Goal: Task Accomplishment & Management: Complete application form

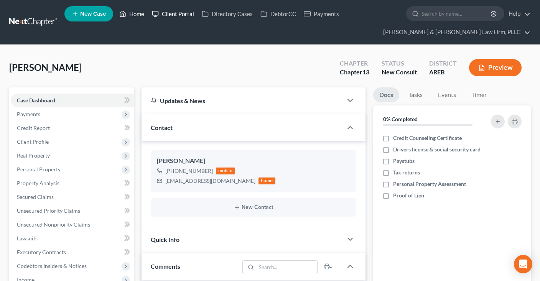
click at [124, 14] on polyline at bounding box center [123, 15] width 2 height 3
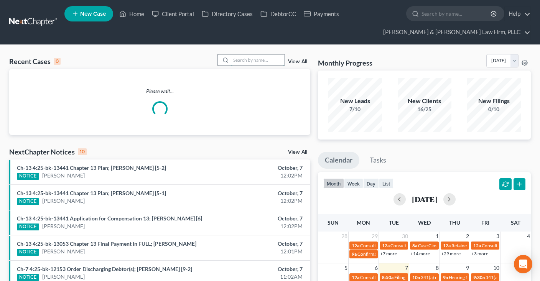
click at [258, 60] on input "search" at bounding box center [258, 59] width 54 height 11
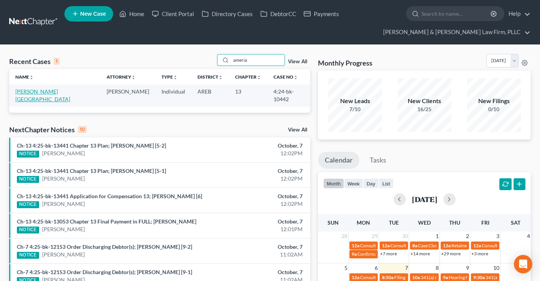
type input "ameria"
click at [36, 92] on link "[PERSON_NAME][GEOGRAPHIC_DATA]" at bounding box center [42, 95] width 55 height 14
select select "4"
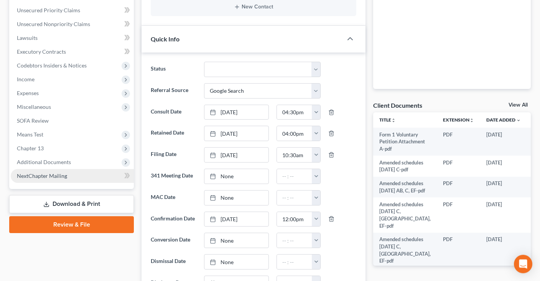
scroll to position [203, 0]
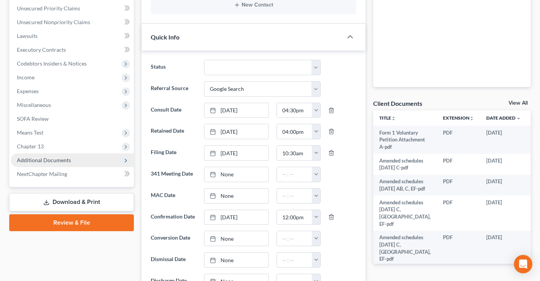
click at [69, 161] on span "Additional Documents" at bounding box center [72, 161] width 123 height 14
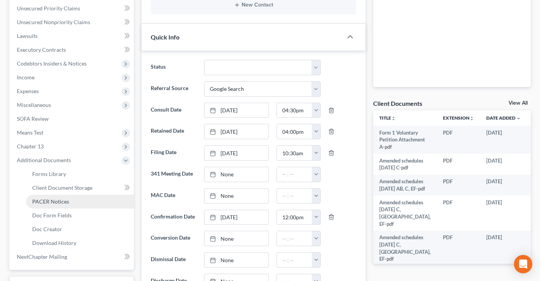
click at [76, 198] on link "PACER Notices" at bounding box center [80, 202] width 108 height 14
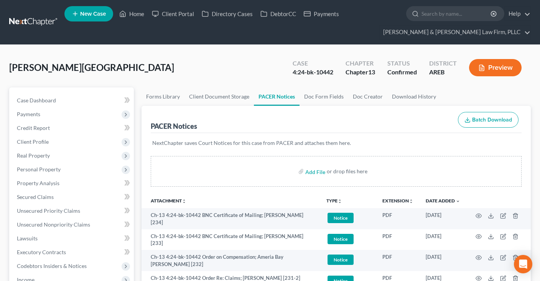
click at [324, 74] on div "4:24-bk-10442" at bounding box center [313, 72] width 41 height 9
copy div "10442"
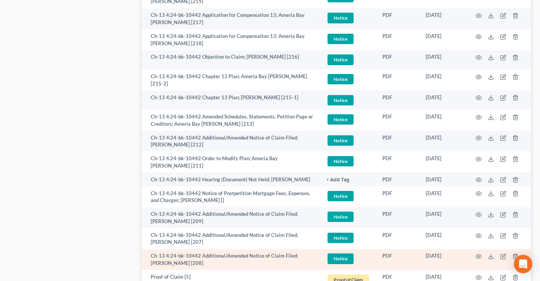
scroll to position [608, 0]
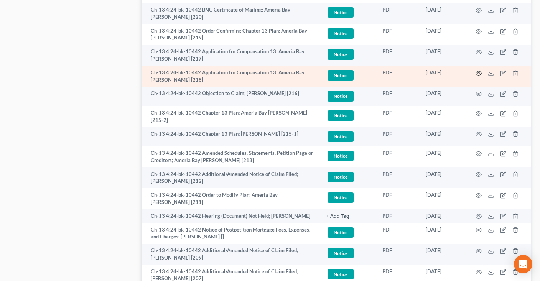
click at [482, 71] on icon "button" at bounding box center [479, 73] width 6 height 4
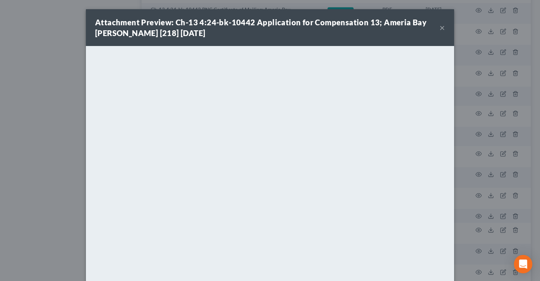
click at [444, 26] on button "×" at bounding box center [442, 27] width 5 height 9
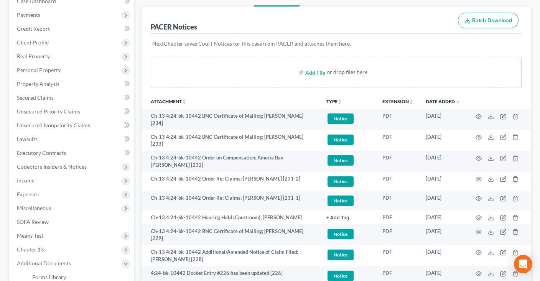
scroll to position [0, 0]
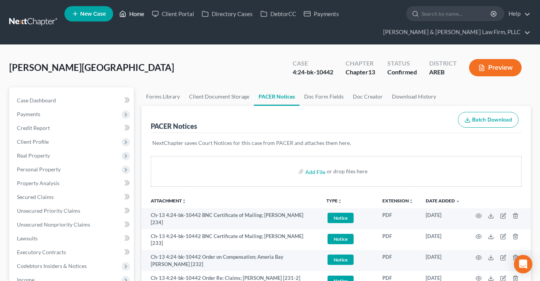
click at [128, 13] on link "Home" at bounding box center [132, 14] width 33 height 14
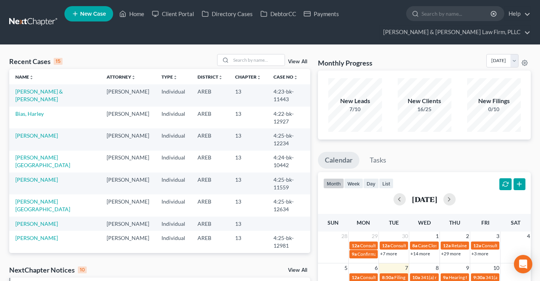
drag, startPoint x: 299, startPoint y: 62, endPoint x: 328, endPoint y: 65, distance: 29.0
click at [300, 61] on link "View All" at bounding box center [297, 61] width 19 height 5
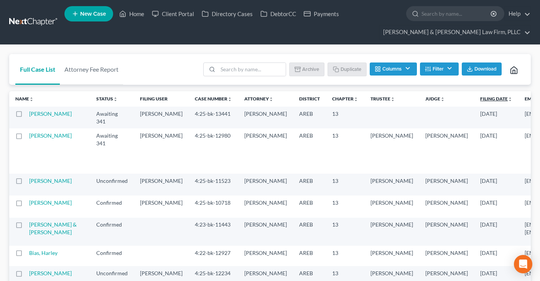
click at [481, 98] on link "Filing Date unfold_more expand_more expand_less" at bounding box center [497, 99] width 32 height 6
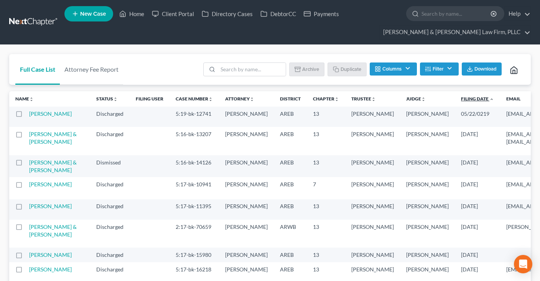
click at [461, 101] on link "Filing Date unfold_more expand_more expand_less" at bounding box center [477, 99] width 33 height 6
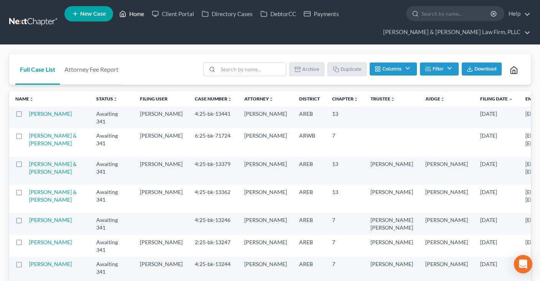
click at [136, 12] on link "Home" at bounding box center [132, 14] width 33 height 14
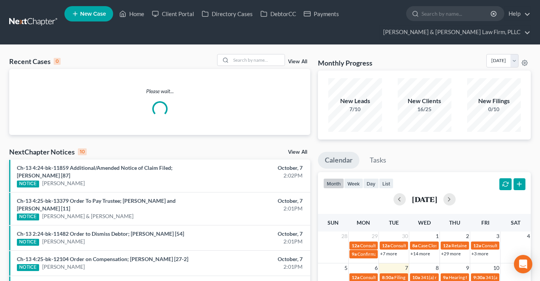
click at [251, 53] on div "Recent Cases 0 View All Please wait... NextChapter Notices 10 View All Ch-13 4:…" at bounding box center [270, 251] width 540 height 412
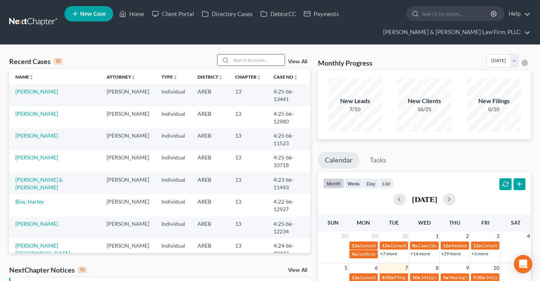
click at [246, 62] on input "search" at bounding box center [258, 59] width 54 height 11
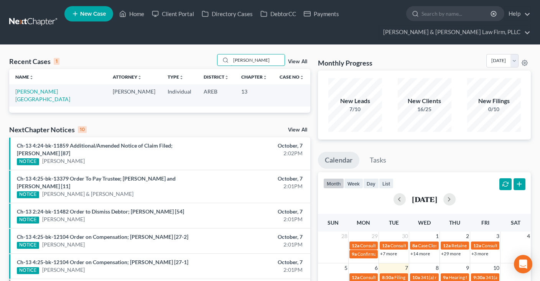
type input "[PERSON_NAME]"
click at [48, 90] on link "[PERSON_NAME][GEOGRAPHIC_DATA]" at bounding box center [42, 95] width 55 height 14
select select "6"
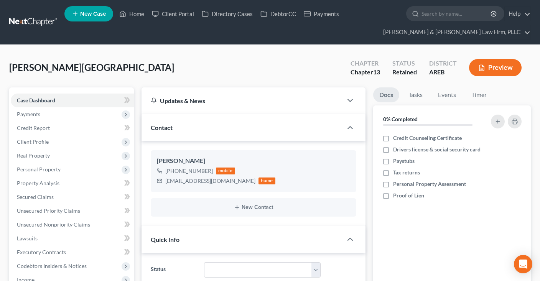
scroll to position [203, 0]
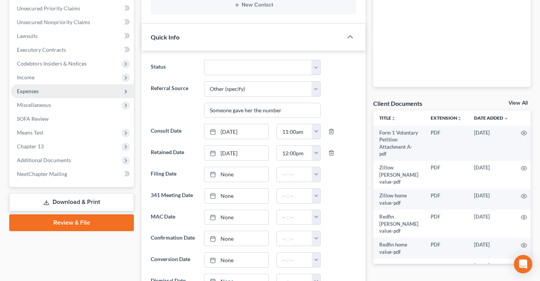
click at [68, 92] on span "Expenses" at bounding box center [72, 91] width 123 height 14
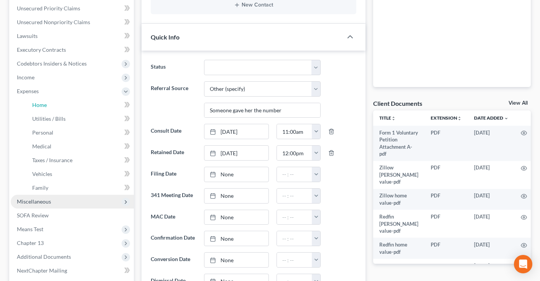
click at [68, 98] on link "Home" at bounding box center [80, 105] width 108 height 14
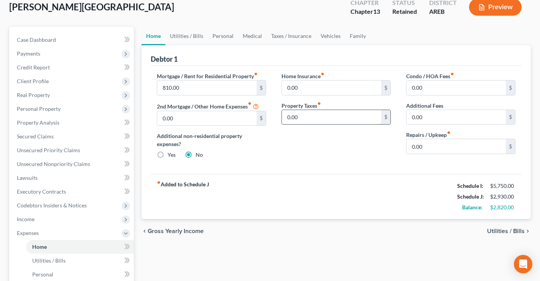
scroll to position [40, 0]
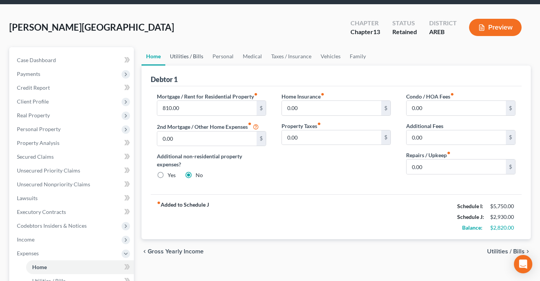
click at [187, 56] on link "Utilities / Bills" at bounding box center [186, 56] width 43 height 18
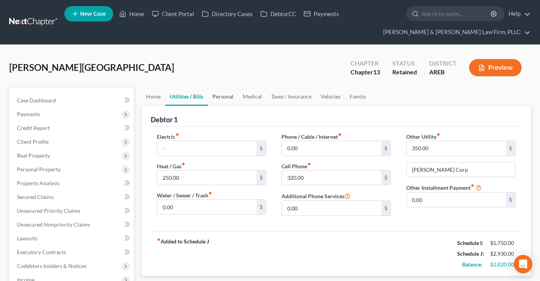
click at [226, 97] on link "Personal" at bounding box center [223, 97] width 30 height 18
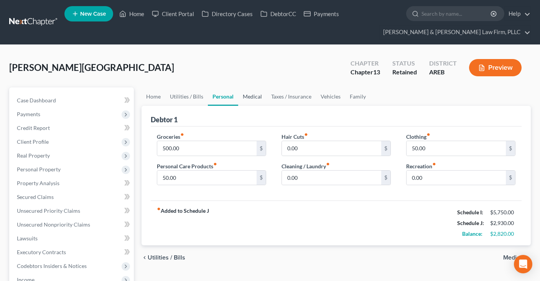
click at [255, 102] on link "Medical" at bounding box center [252, 97] width 28 height 18
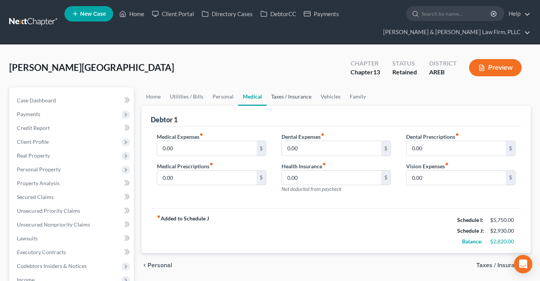
click at [284, 99] on link "Taxes / Insurance" at bounding box center [292, 97] width 50 height 18
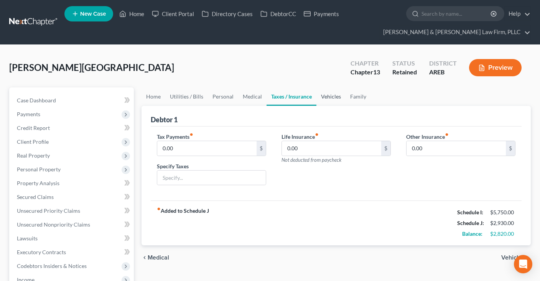
click at [330, 96] on link "Vehicles" at bounding box center [331, 97] width 29 height 18
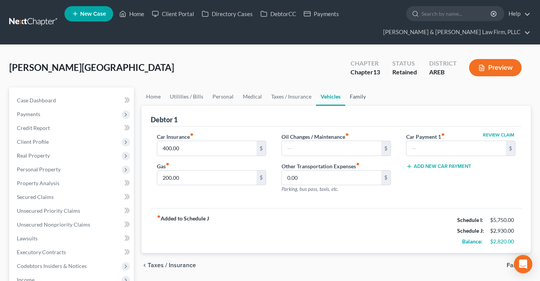
click at [356, 96] on link "Family" at bounding box center [357, 97] width 25 height 18
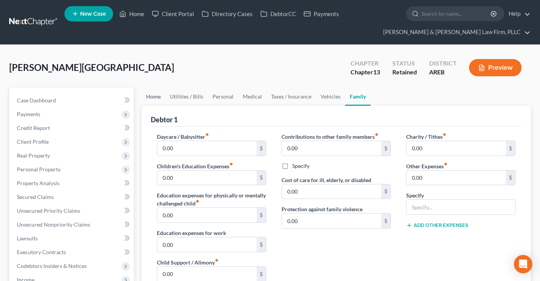
click at [153, 103] on link "Home" at bounding box center [154, 97] width 24 height 18
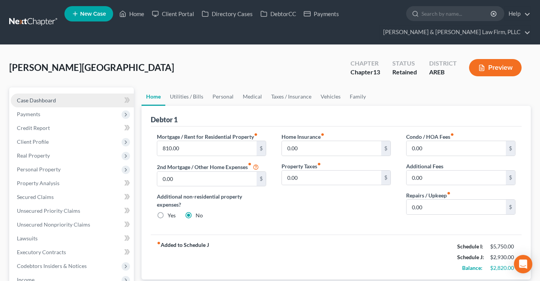
click at [74, 100] on link "Case Dashboard" at bounding box center [72, 101] width 123 height 14
select select "6"
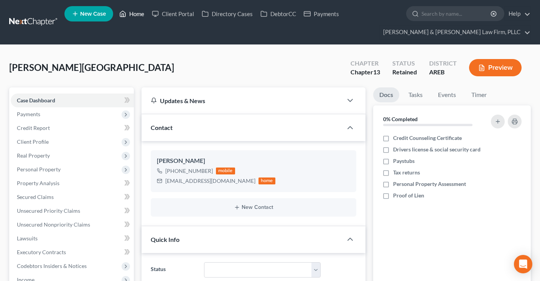
drag, startPoint x: 136, startPoint y: 20, endPoint x: 111, endPoint y: 2, distance: 30.8
click at [136, 20] on link "Home" at bounding box center [132, 14] width 33 height 14
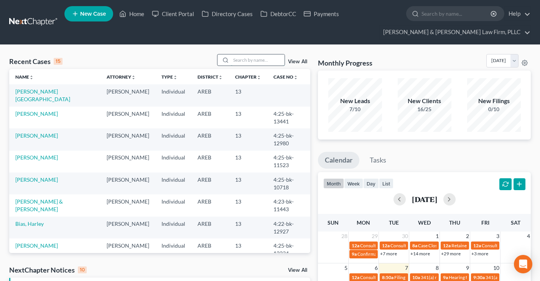
click at [256, 63] on input "search" at bounding box center [258, 59] width 54 height 11
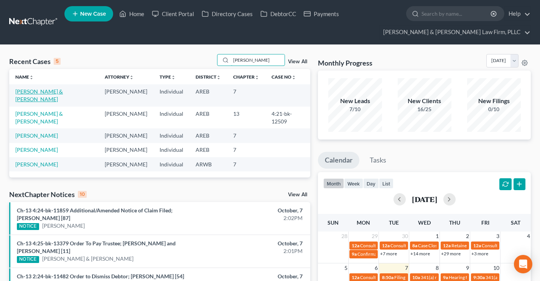
type input "[PERSON_NAME]"
click at [43, 91] on link "[PERSON_NAME] & [PERSON_NAME]" at bounding box center [39, 95] width 48 height 14
select select "4"
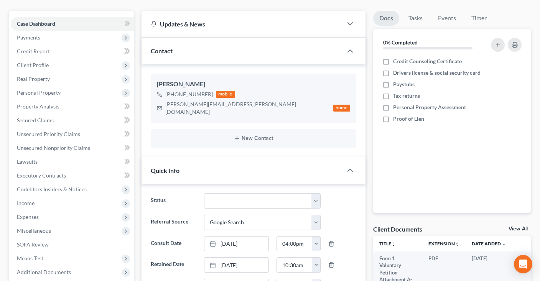
scroll to position [81, 0]
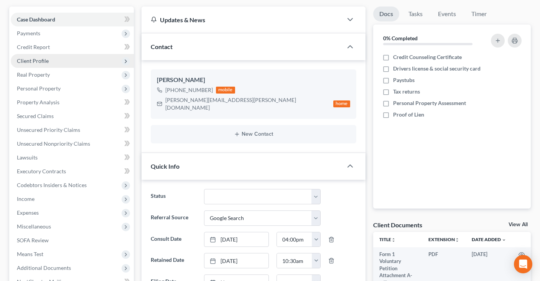
click at [67, 54] on span "Client Profile" at bounding box center [72, 61] width 123 height 14
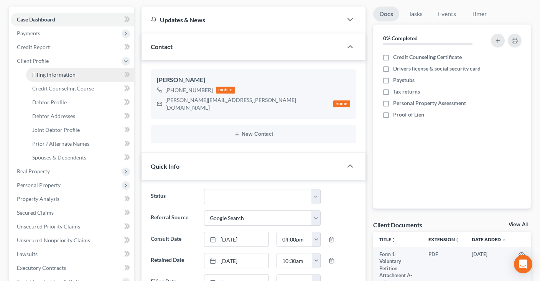
click at [96, 74] on link "Filing Information" at bounding box center [80, 75] width 108 height 14
select select "1"
select select "0"
select select "5"
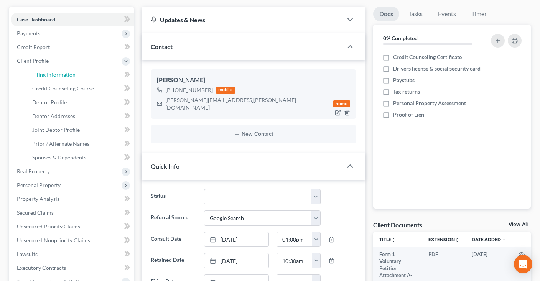
select select "2"
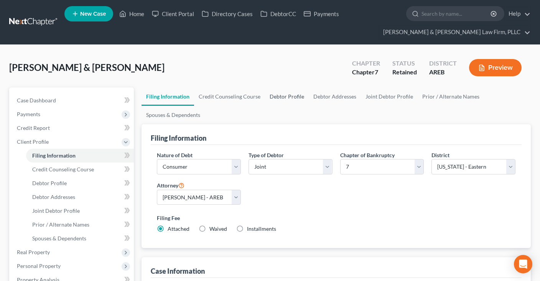
click at [294, 93] on link "Debtor Profile" at bounding box center [287, 97] width 44 height 18
select select "1"
select select "3"
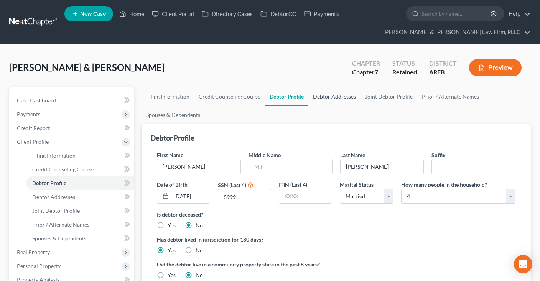
click at [344, 91] on link "Debtor Addresses" at bounding box center [335, 97] width 52 height 18
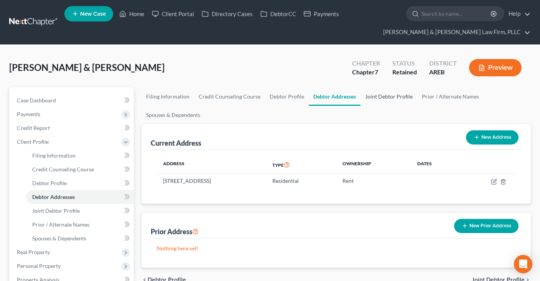
click at [385, 99] on link "Joint Debtor Profile" at bounding box center [389, 97] width 57 height 18
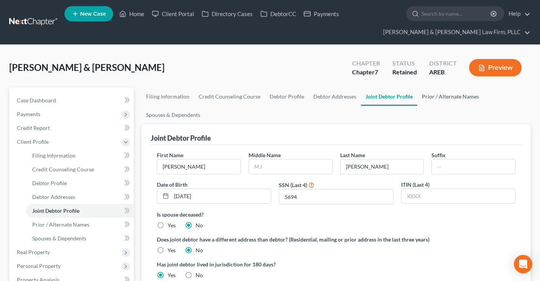
click at [433, 94] on link "Prior / Alternate Names" at bounding box center [451, 97] width 66 height 18
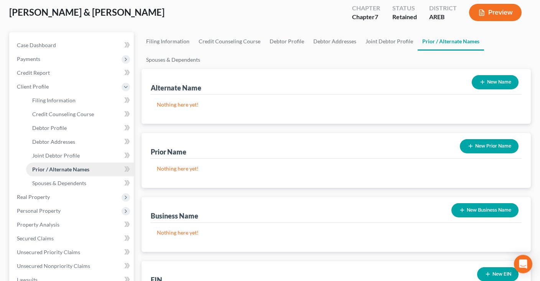
scroll to position [81, 0]
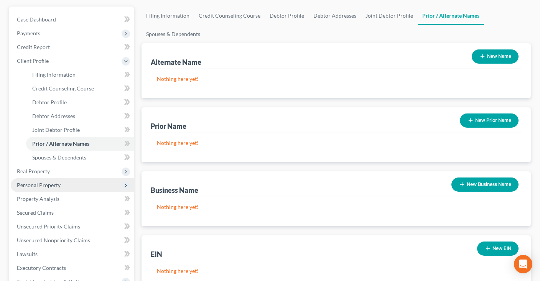
click at [77, 190] on span "Personal Property" at bounding box center [72, 185] width 123 height 14
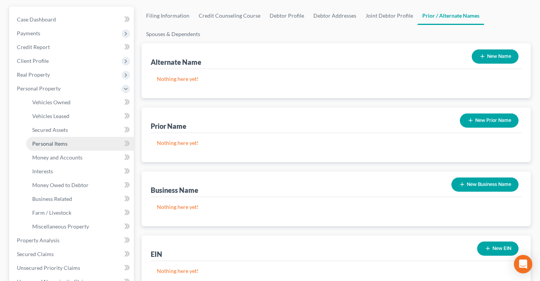
click at [70, 143] on link "Personal Items" at bounding box center [80, 144] width 108 height 14
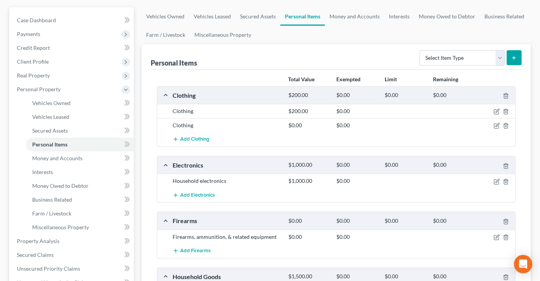
scroll to position [81, 0]
click at [507, 123] on icon "button" at bounding box center [505, 125] width 3 height 5
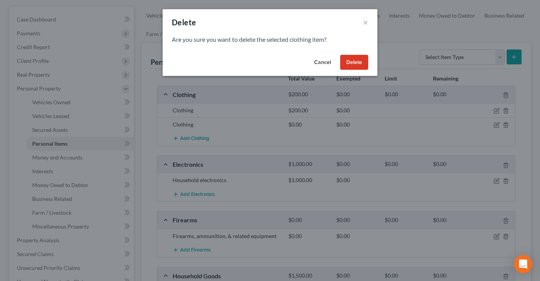
click at [357, 69] on button "Delete" at bounding box center [354, 62] width 28 height 15
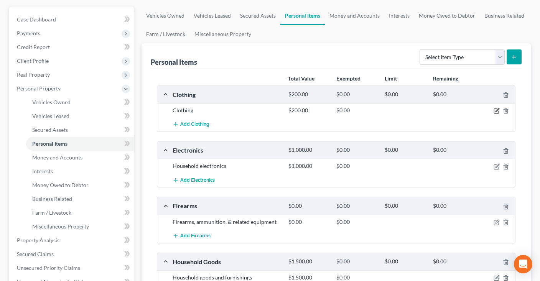
click at [497, 110] on icon "button" at bounding box center [497, 111] width 6 height 6
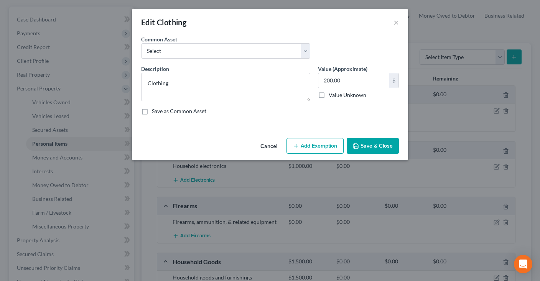
click at [306, 145] on button "Add Exemption" at bounding box center [315, 146] width 57 height 16
select select "2"
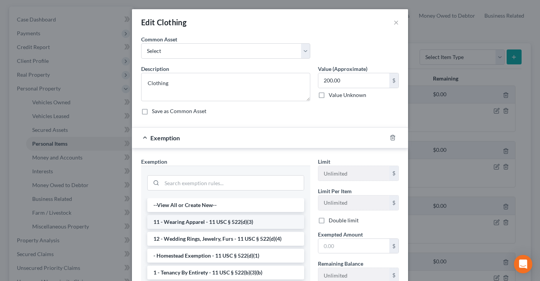
click at [239, 220] on li "11 - Wearing Apparel - 11 USC § 522(d)(3)" at bounding box center [225, 222] width 157 height 14
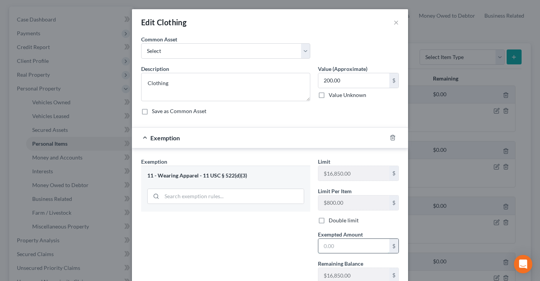
click at [326, 246] on input "text" at bounding box center [354, 246] width 71 height 15
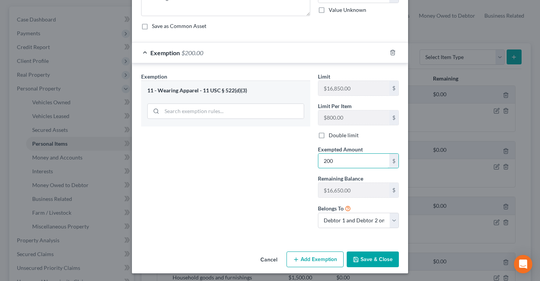
type input "200"
click at [372, 258] on button "Save & Close" at bounding box center [373, 260] width 52 height 16
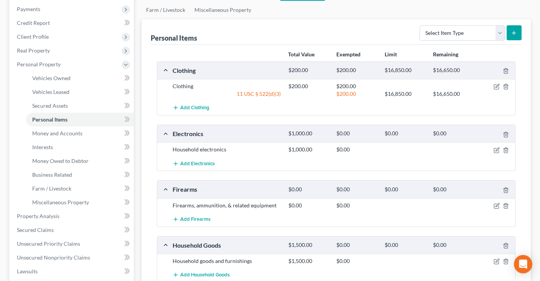
scroll to position [121, 0]
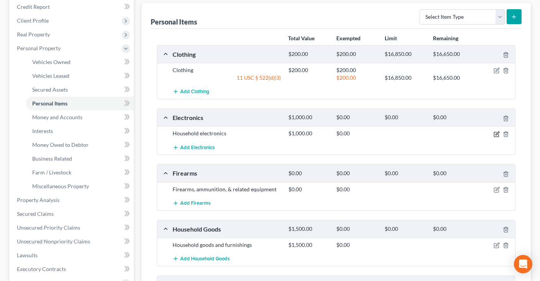
click at [495, 134] on icon "button" at bounding box center [497, 134] width 6 height 6
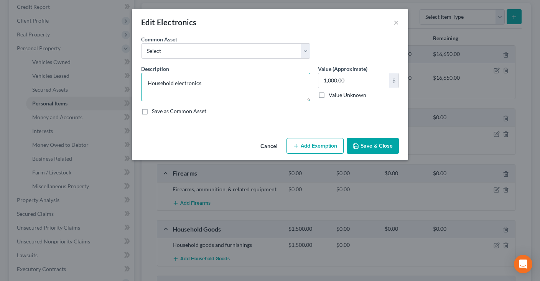
click at [161, 82] on textarea "Household electronics" at bounding box center [225, 87] width 169 height 28
click at [313, 144] on button "Add Exemption" at bounding box center [315, 146] width 57 height 16
select select "2"
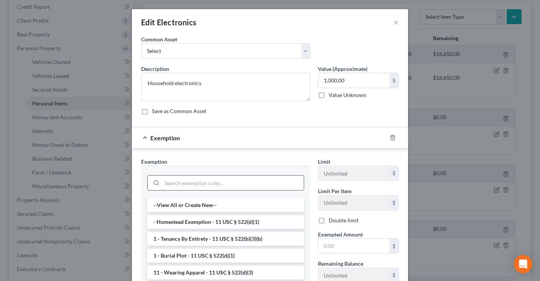
click at [206, 185] on input "search" at bounding box center [233, 183] width 142 height 15
paste input "Household"
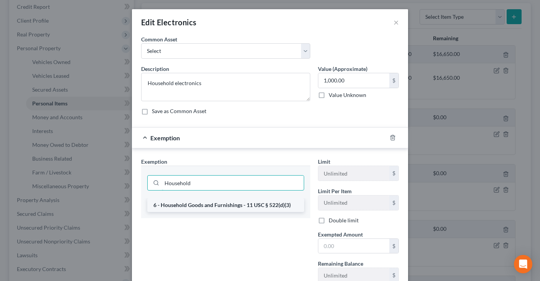
type input "Household"
click at [209, 203] on li "6 - Household Goods and Furnishings - 11 USC § 522(d)(3)" at bounding box center [225, 205] width 157 height 14
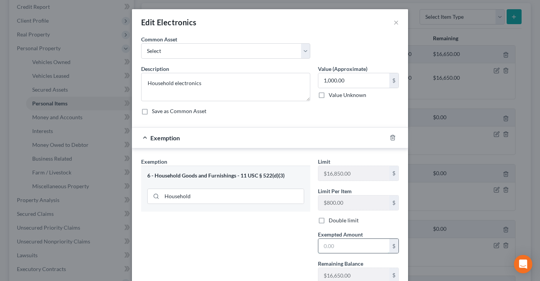
click at [337, 245] on input "text" at bounding box center [354, 246] width 71 height 15
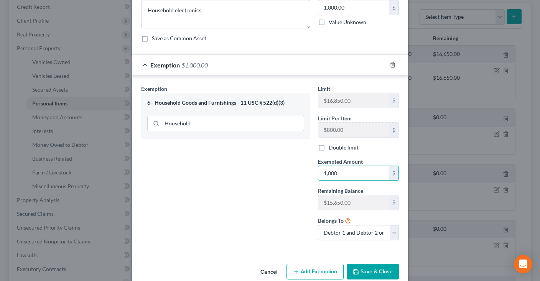
scroll to position [85, 0]
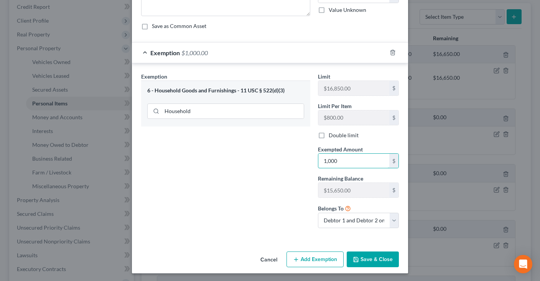
type input "1,000"
click at [379, 255] on button "Save & Close" at bounding box center [373, 260] width 52 height 16
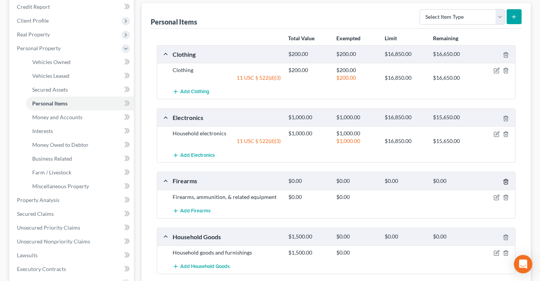
click at [504, 181] on icon "button" at bounding box center [506, 182] width 6 height 6
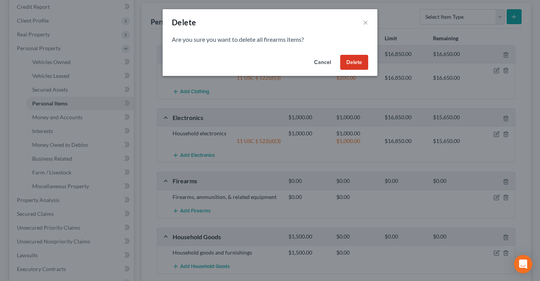
click at [358, 64] on button "Delete" at bounding box center [354, 62] width 28 height 15
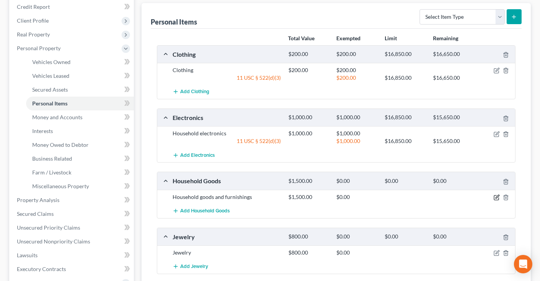
click at [498, 196] on icon "button" at bounding box center [497, 198] width 6 height 6
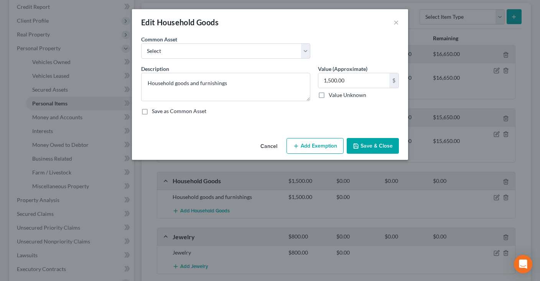
click at [307, 146] on button "Add Exemption" at bounding box center [315, 146] width 57 height 16
select select "2"
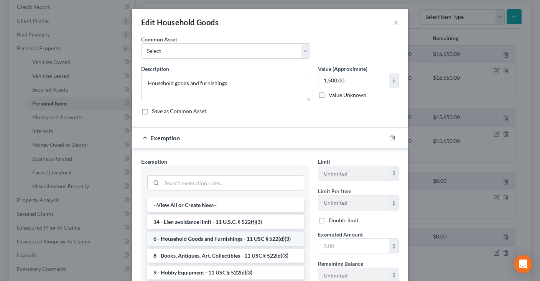
click at [193, 237] on li "6 - Household Goods and Furnishings - 11 USC § 522(d)(3)" at bounding box center [225, 239] width 157 height 14
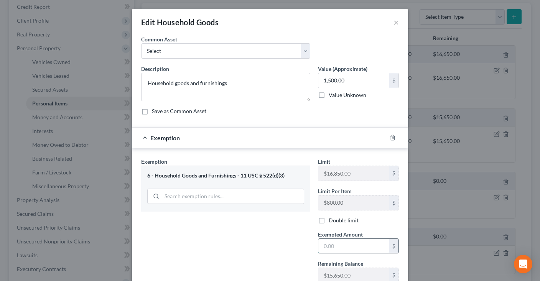
click at [332, 245] on input "text" at bounding box center [354, 246] width 71 height 15
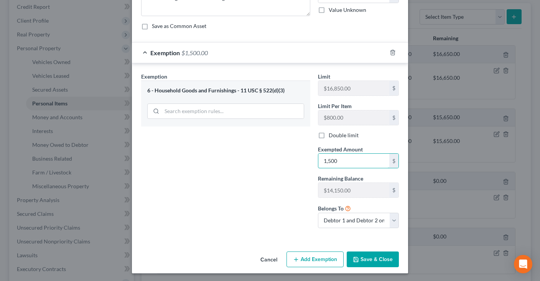
type input "1,500"
click at [384, 257] on button "Save & Close" at bounding box center [373, 260] width 52 height 16
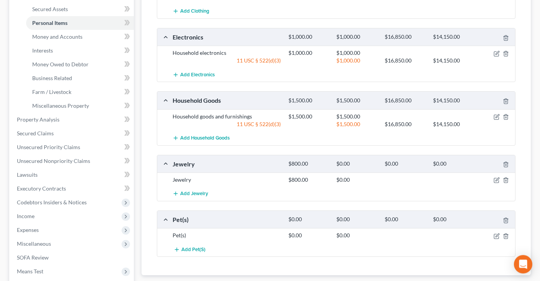
scroll to position [203, 0]
click at [497, 179] on icon "button" at bounding box center [497, 178] width 3 height 3
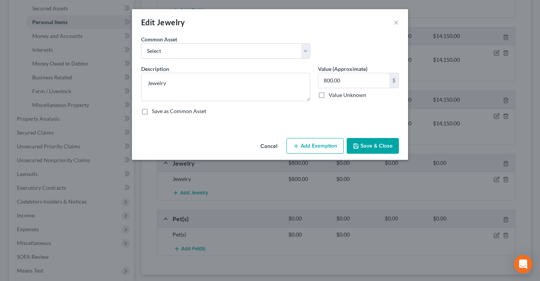
click at [310, 147] on button "Add Exemption" at bounding box center [315, 146] width 57 height 16
select select "2"
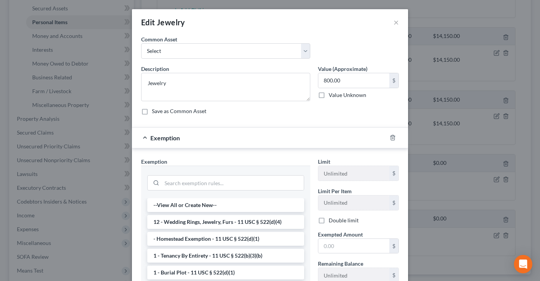
drag, startPoint x: 204, startPoint y: 223, endPoint x: 352, endPoint y: 220, distance: 147.8
click at [205, 222] on li "12 - Wedding Rings, Jewelry, Furs - 11 USC § 522(d)(4)" at bounding box center [225, 222] width 157 height 14
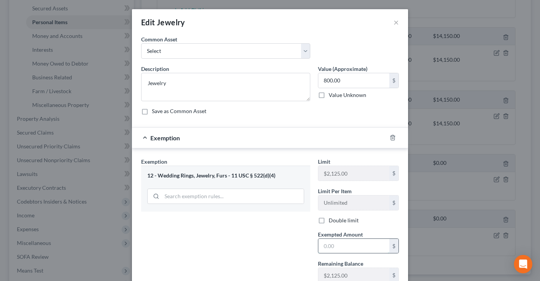
click at [353, 246] on input "text" at bounding box center [354, 246] width 71 height 15
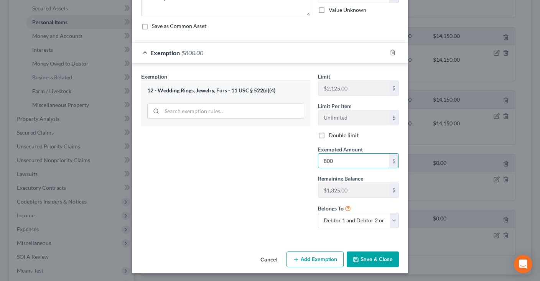
type input "800"
click at [373, 258] on button "Save & Close" at bounding box center [373, 260] width 52 height 16
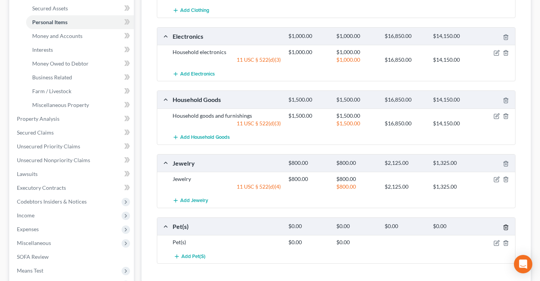
click at [505, 225] on icon "button" at bounding box center [505, 227] width 3 height 5
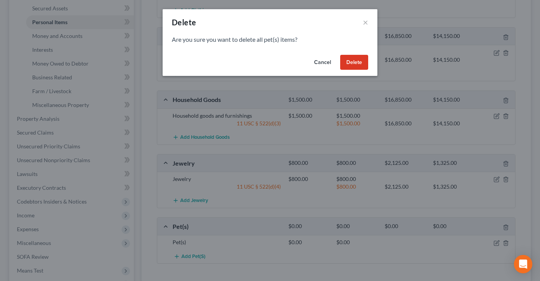
click at [362, 59] on button "Delete" at bounding box center [354, 62] width 28 height 15
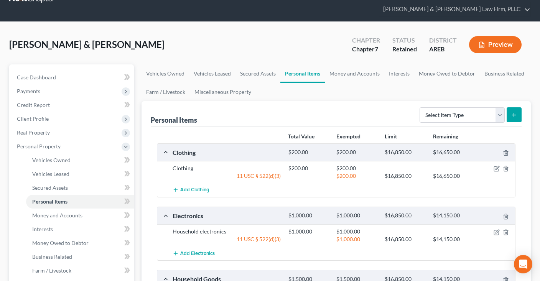
scroll to position [0, 0]
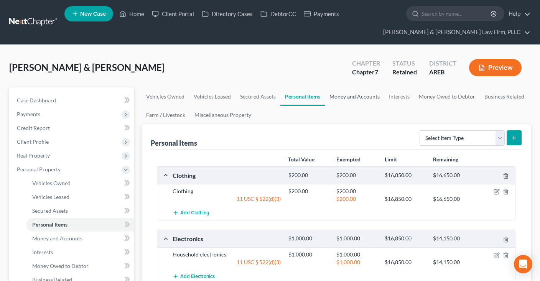
click at [346, 95] on link "Money and Accounts" at bounding box center [354, 97] width 59 height 18
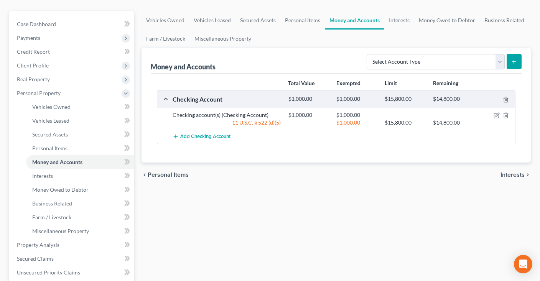
scroll to position [81, 0]
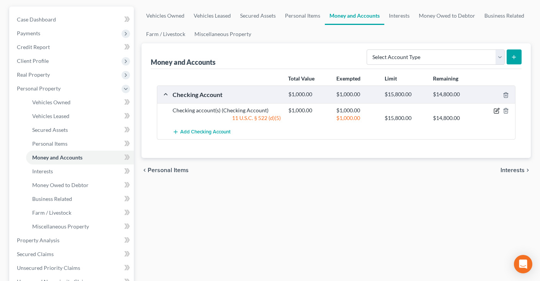
click at [496, 110] on icon "button" at bounding box center [497, 111] width 6 height 6
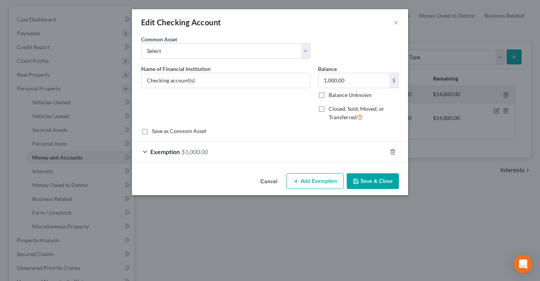
drag, startPoint x: 238, startPoint y: 81, endPoint x: 96, endPoint y: 91, distance: 143.1
click at [142, 88] on input "Checking account(s)" at bounding box center [226, 80] width 168 height 15
click at [359, 80] on input "1,000.00" at bounding box center [354, 80] width 71 height 15
click at [393, 150] on icon "button" at bounding box center [393, 152] width 6 height 6
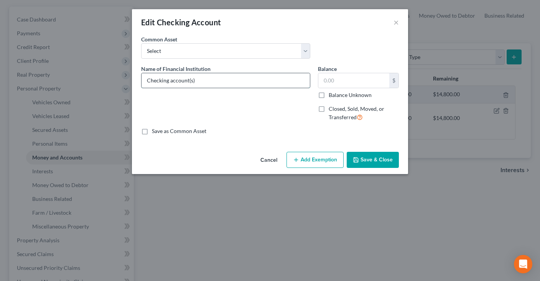
click at [232, 77] on input "Checking account(s)" at bounding box center [226, 80] width 168 height 15
drag, startPoint x: 231, startPoint y: 79, endPoint x: 102, endPoint y: 100, distance: 131.4
click at [142, 88] on input "Checking account(s)" at bounding box center [226, 80] width 168 height 15
type input "Venmo"
click at [350, 160] on button "Save & Close" at bounding box center [373, 160] width 52 height 16
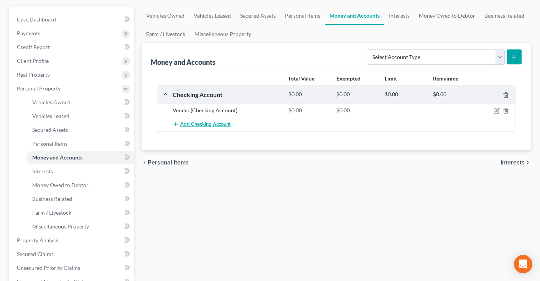
click at [214, 125] on span "Add Checking Account" at bounding box center [205, 125] width 50 height 6
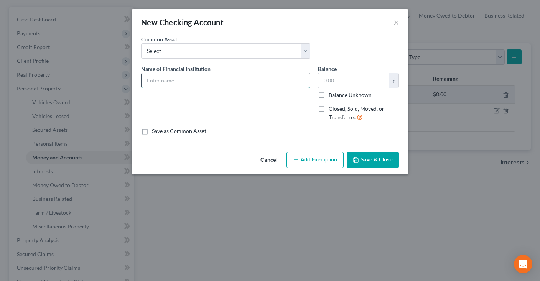
drag, startPoint x: 183, startPoint y: 84, endPoint x: 178, endPoint y: 84, distance: 5.0
click at [183, 84] on input "text" at bounding box center [226, 80] width 168 height 15
type input "Paypal"
drag, startPoint x: 384, startPoint y: 162, endPoint x: 381, endPoint y: 160, distance: 4.1
click at [384, 162] on button "Save & Close" at bounding box center [373, 160] width 52 height 16
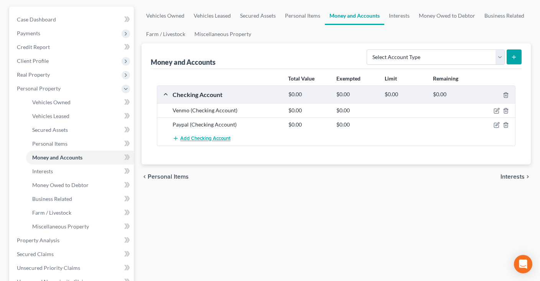
click at [194, 142] on button "Add Checking Account" at bounding box center [202, 139] width 58 height 14
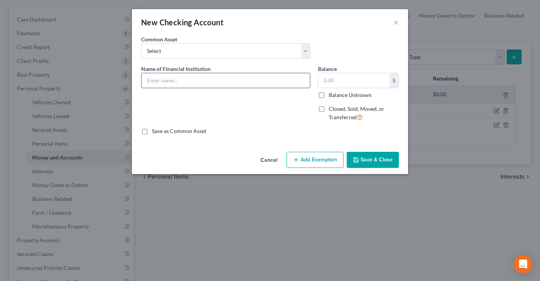
click at [184, 80] on input "text" at bounding box center [226, 80] width 168 height 15
type input "Cash App"
click at [373, 158] on button "Save & Close" at bounding box center [373, 160] width 52 height 16
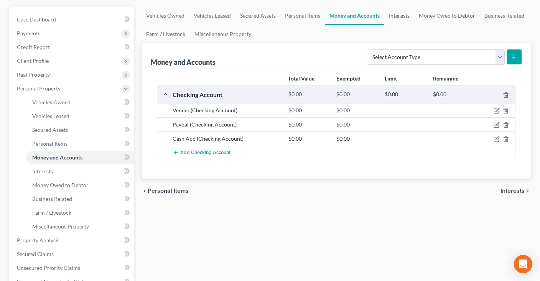
click at [401, 17] on link "Interests" at bounding box center [400, 16] width 30 height 18
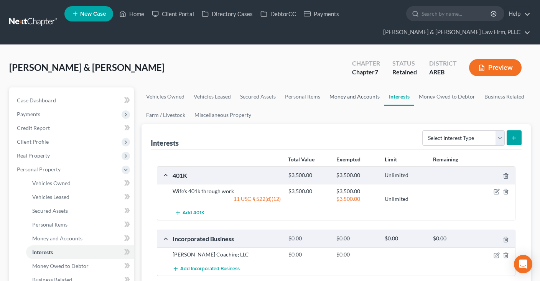
click at [360, 96] on link "Money and Accounts" at bounding box center [354, 97] width 59 height 18
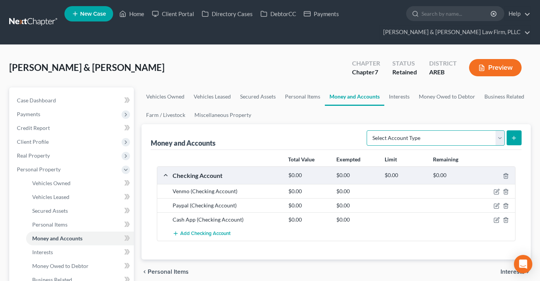
click at [367, 130] on select "Select Account Type Brokerage Cash on Hand Certificates of Deposit Checking Acc…" at bounding box center [436, 137] width 138 height 15
select select "savings"
click option "Savings Account" at bounding box center [0, 0] width 0 height 0
drag, startPoint x: 516, startPoint y: 140, endPoint x: 365, endPoint y: 136, distance: 151.3
click at [516, 140] on button "submit" at bounding box center [514, 137] width 15 height 15
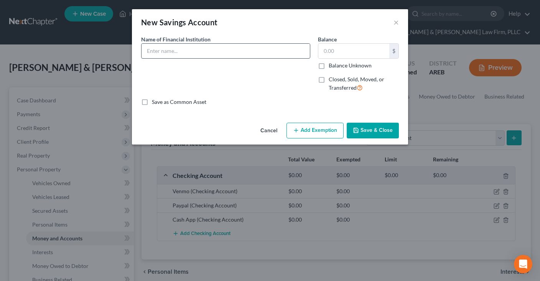
click at [221, 59] on div "Name of Financial Institution *" at bounding box center [225, 66] width 177 height 63
click at [220, 54] on input "text" at bounding box center [226, 51] width 168 height 15
type input "SOFI Savings"
drag, startPoint x: 362, startPoint y: 48, endPoint x: 357, endPoint y: 52, distance: 7.1
click at [361, 48] on input "text" at bounding box center [354, 51] width 71 height 15
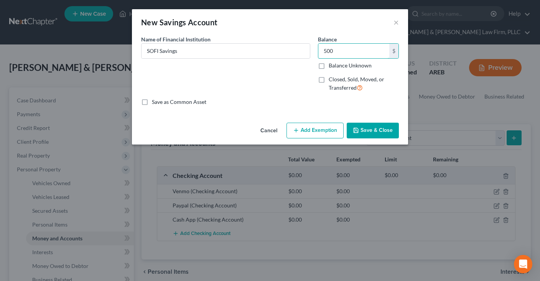
type input "500"
click at [387, 125] on button "Save & Close" at bounding box center [373, 131] width 52 height 16
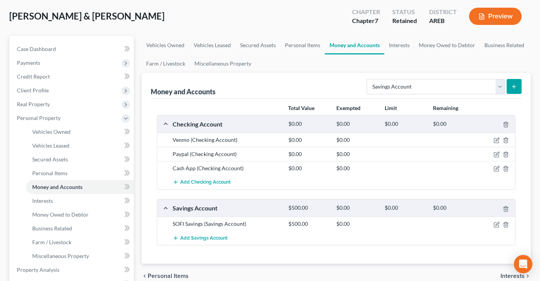
scroll to position [81, 0]
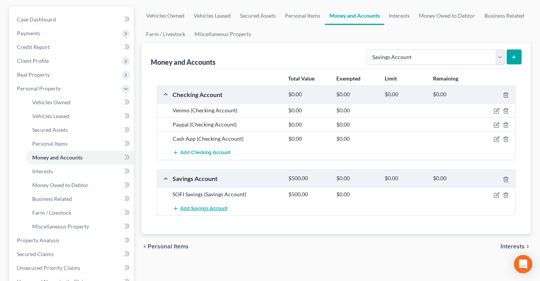
click at [198, 207] on span "Add Savings Account" at bounding box center [203, 209] width 47 height 6
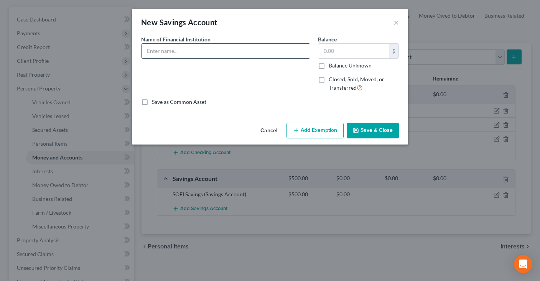
click at [193, 50] on input "text" at bounding box center [226, 51] width 168 height 15
type input "[PERSON_NAME] [PERSON_NAME]"
click at [376, 122] on div "Cancel Add Exemption Save & Close" at bounding box center [270, 132] width 276 height 25
click at [376, 128] on button "Save & Close" at bounding box center [373, 131] width 52 height 16
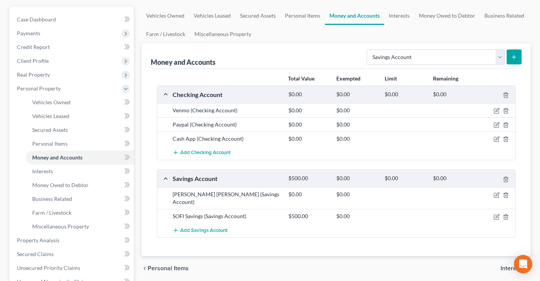
click at [515, 55] on icon "submit" at bounding box center [514, 57] width 6 height 6
click at [225, 152] on span "Add Checking Account" at bounding box center [205, 153] width 50 height 6
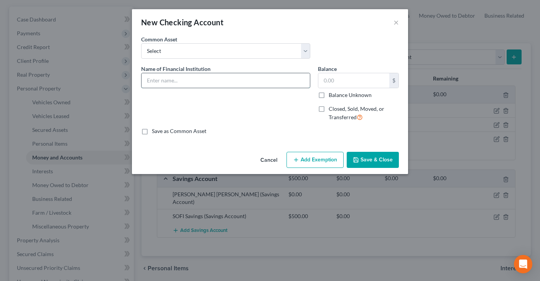
drag, startPoint x: 200, startPoint y: 81, endPoint x: 197, endPoint y: 85, distance: 4.6
click at [199, 82] on input "text" at bounding box center [226, 80] width 168 height 15
type input "Arvest"
type input "1,500"
click at [312, 161] on button "Add Exemption" at bounding box center [315, 160] width 57 height 16
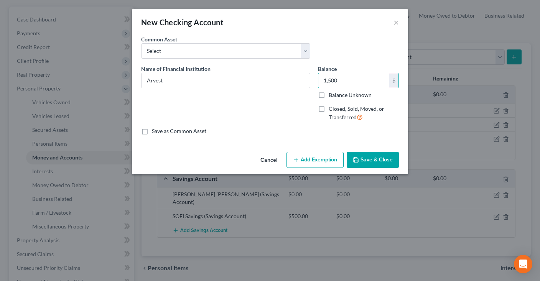
select select "2"
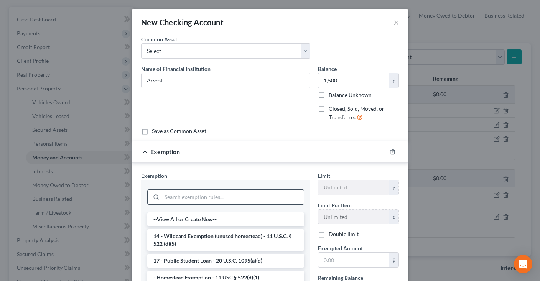
click at [258, 200] on input "search" at bounding box center [233, 197] width 142 height 15
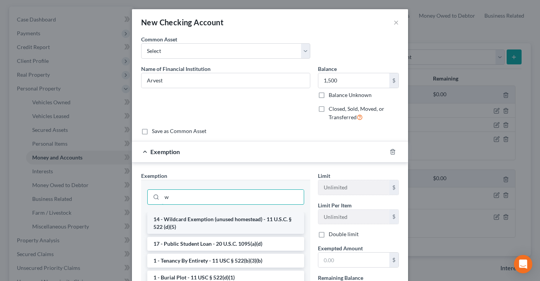
type input "w"
click at [249, 221] on li "14 - Wildcard Exemption (unused homestead) - 11 U.S.C. § 522 (d)(5)" at bounding box center [225, 223] width 157 height 21
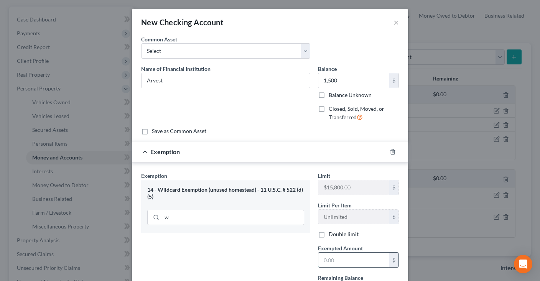
click at [346, 258] on input "text" at bounding box center [354, 260] width 71 height 15
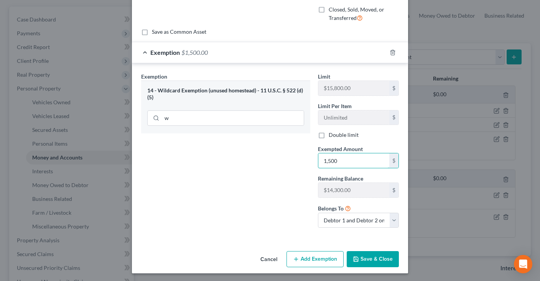
type input "1,500"
click at [373, 256] on button "Save & Close" at bounding box center [373, 259] width 52 height 16
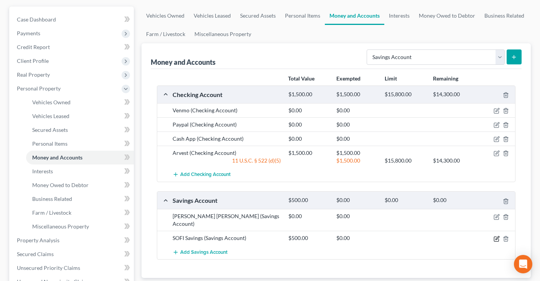
click at [496, 236] on icon "button" at bounding box center [497, 239] width 6 height 6
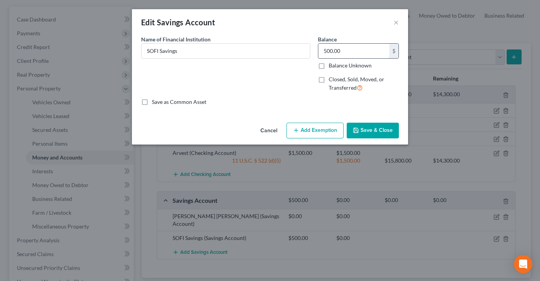
click at [348, 48] on input "500.00" at bounding box center [354, 51] width 71 height 15
type input "0"
drag, startPoint x: 369, startPoint y: 131, endPoint x: 358, endPoint y: 147, distance: 19.6
click at [370, 131] on button "Save & Close" at bounding box center [373, 131] width 52 height 16
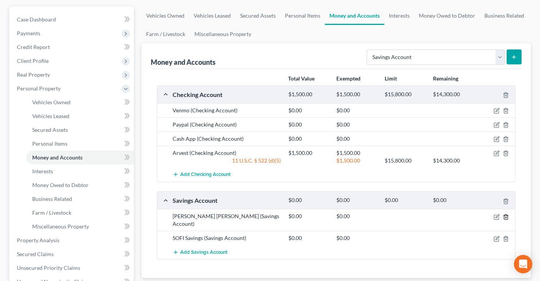
click at [504, 216] on icon "button" at bounding box center [506, 217] width 6 height 6
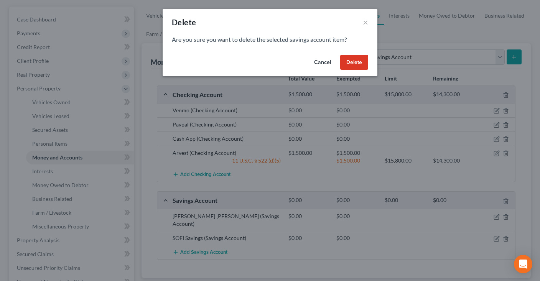
click at [360, 65] on button "Delete" at bounding box center [354, 62] width 28 height 15
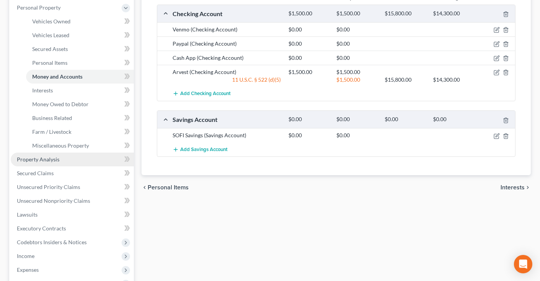
click at [73, 159] on link "Property Analysis" at bounding box center [72, 160] width 123 height 14
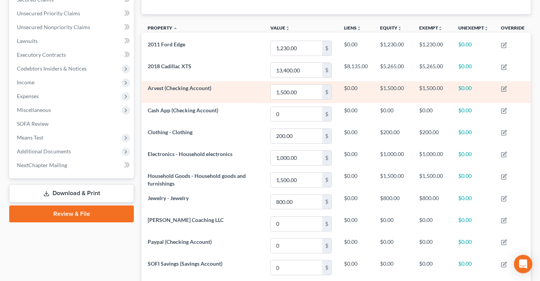
scroll to position [162, 0]
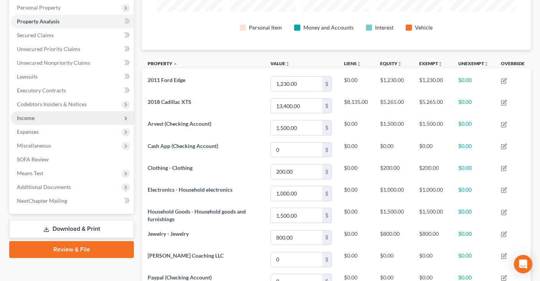
click at [66, 114] on span "Income" at bounding box center [72, 118] width 123 height 14
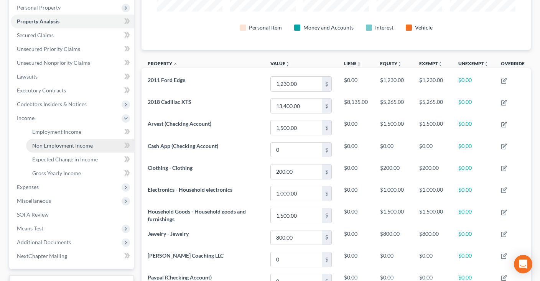
click at [86, 147] on span "Non Employment Income" at bounding box center [62, 145] width 61 height 7
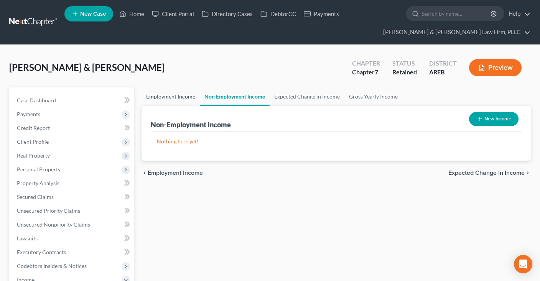
click at [193, 95] on link "Employment Income" at bounding box center [171, 97] width 58 height 18
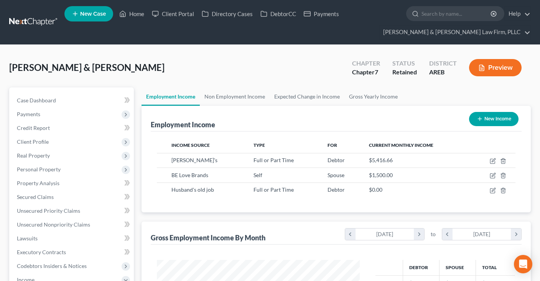
scroll to position [137, 218]
click at [78, 98] on link "Case Dashboard" at bounding box center [72, 101] width 123 height 14
select select "4"
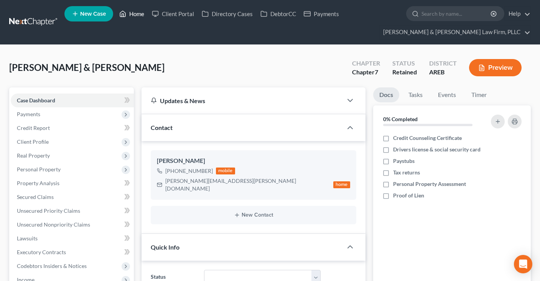
drag, startPoint x: 128, startPoint y: 13, endPoint x: 109, endPoint y: 2, distance: 22.1
click at [129, 12] on link "Home" at bounding box center [132, 14] width 33 height 14
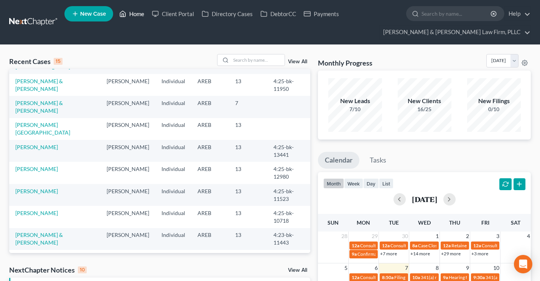
scroll to position [53, 0]
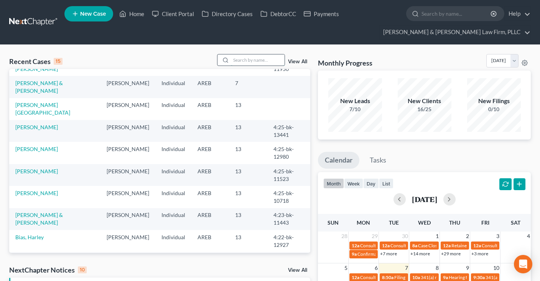
click at [236, 62] on input "search" at bounding box center [258, 59] width 54 height 11
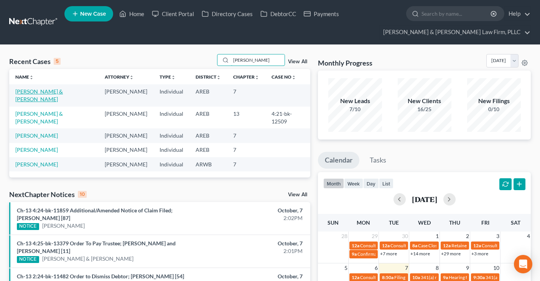
type input "[PERSON_NAME]"
click at [59, 90] on link "[PERSON_NAME] & [PERSON_NAME]" at bounding box center [39, 95] width 48 height 14
select select "4"
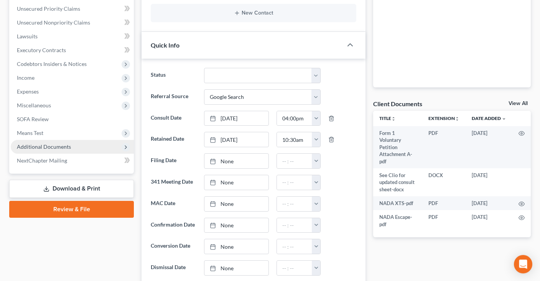
scroll to position [203, 0]
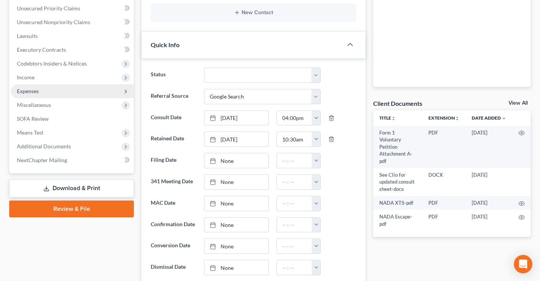
click at [78, 92] on span "Expenses" at bounding box center [72, 91] width 123 height 14
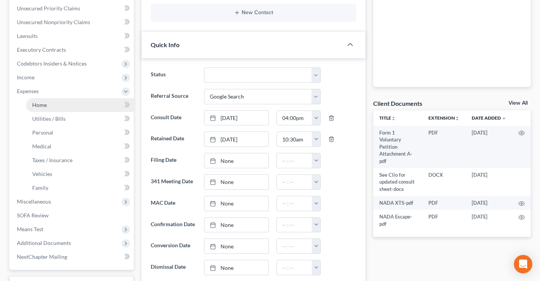
click at [81, 104] on link "Home" at bounding box center [80, 105] width 108 height 14
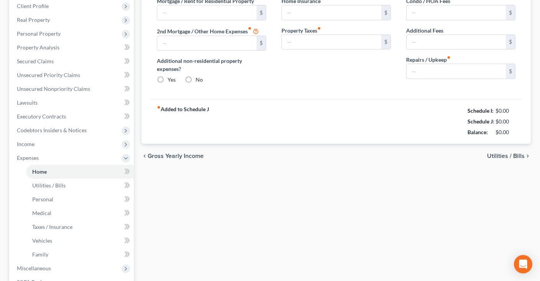
type input "1,850.00"
type input "0.00"
radio input "true"
type input "0.00"
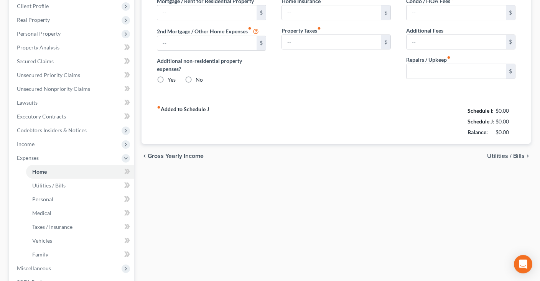
type input "0.00"
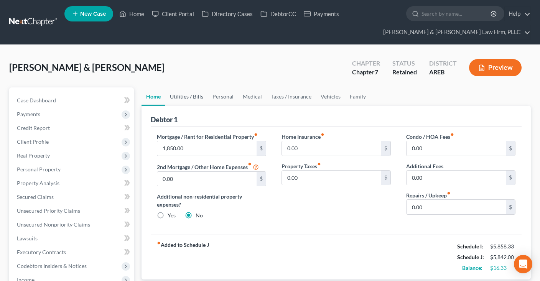
click at [201, 97] on link "Utilities / Bills" at bounding box center [186, 97] width 43 height 18
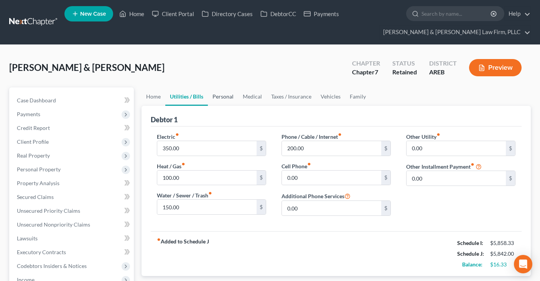
click at [216, 97] on link "Personal" at bounding box center [223, 97] width 30 height 18
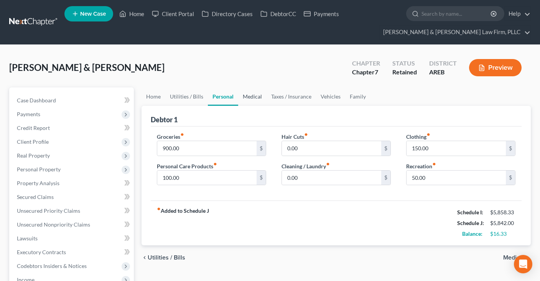
click at [254, 98] on link "Medical" at bounding box center [252, 97] width 28 height 18
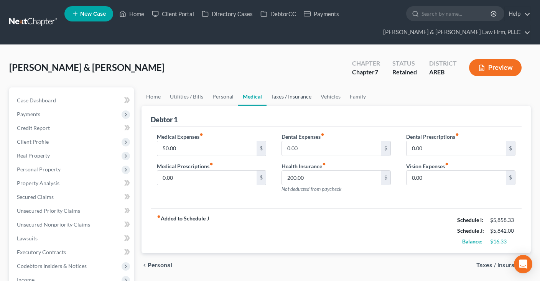
click at [281, 101] on link "Taxes / Insurance" at bounding box center [292, 97] width 50 height 18
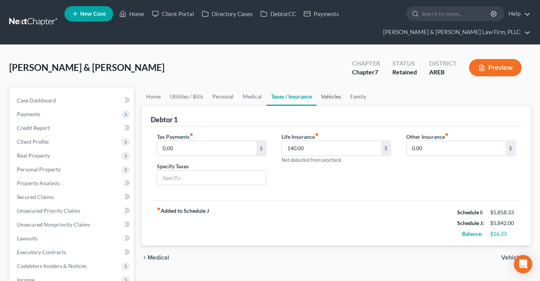
click at [332, 97] on link "Vehicles" at bounding box center [331, 97] width 29 height 18
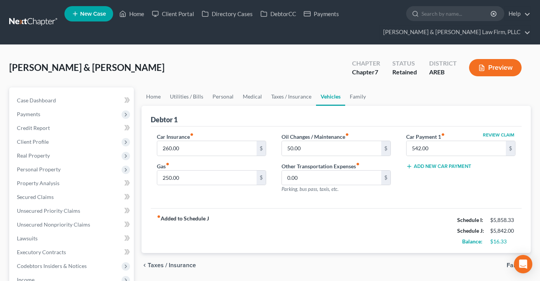
click at [483, 69] on line "button" at bounding box center [482, 69] width 2 height 0
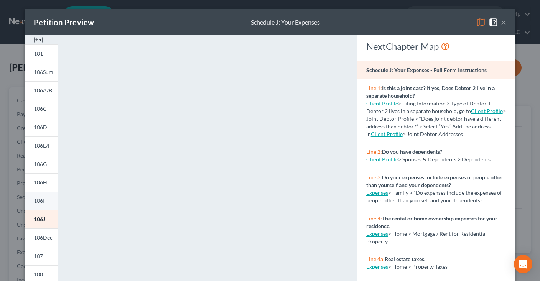
click at [44, 199] on span "106I" at bounding box center [39, 201] width 11 height 7
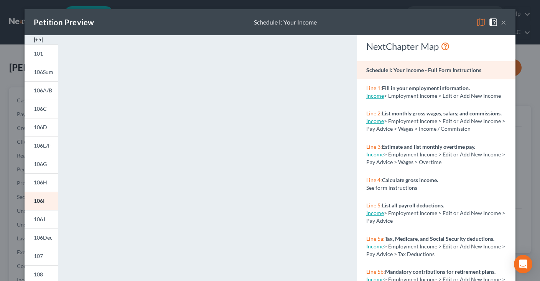
click at [506, 21] on button "×" at bounding box center [503, 22] width 5 height 9
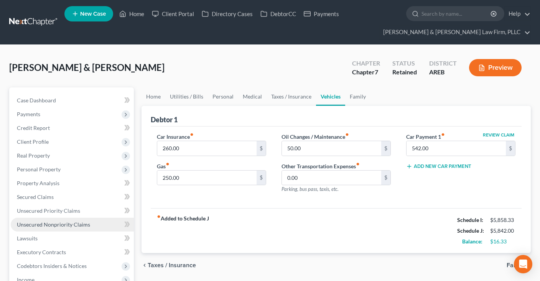
scroll to position [121, 0]
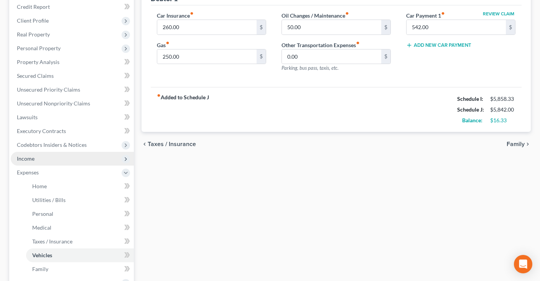
click at [61, 161] on span "Income" at bounding box center [72, 159] width 123 height 14
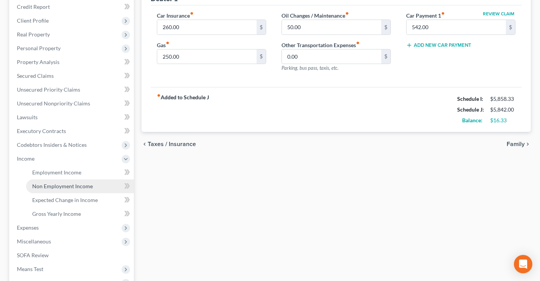
click at [76, 185] on span "Non Employment Income" at bounding box center [62, 186] width 61 height 7
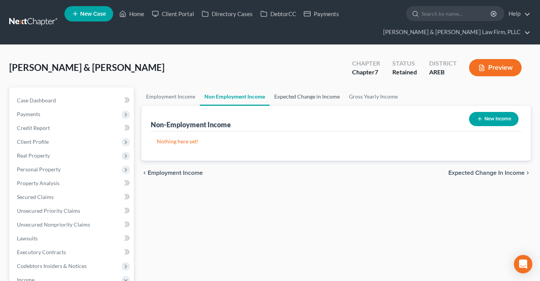
click at [282, 102] on link "Expected Change in Income" at bounding box center [307, 97] width 75 height 18
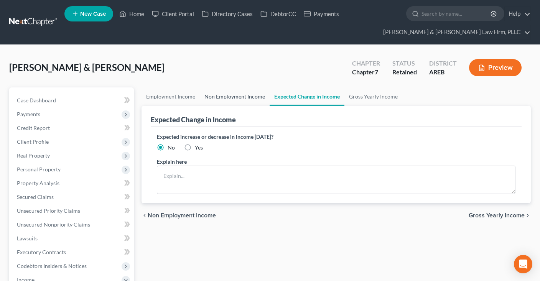
click at [240, 96] on link "Non Employment Income" at bounding box center [235, 97] width 70 height 18
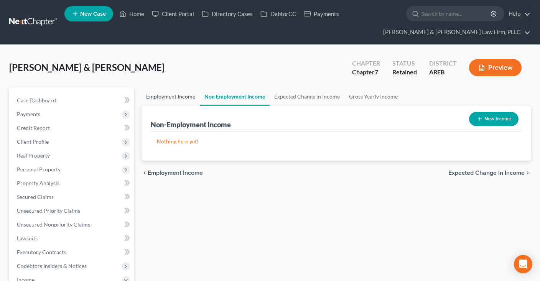
click at [180, 100] on link "Employment Income" at bounding box center [171, 97] width 58 height 18
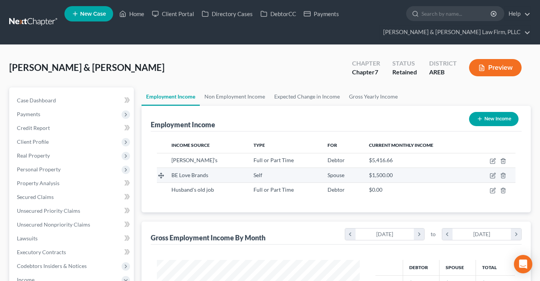
scroll to position [137, 218]
click at [493, 175] on icon "button" at bounding box center [493, 174] width 3 height 3
select select "1"
select select "0"
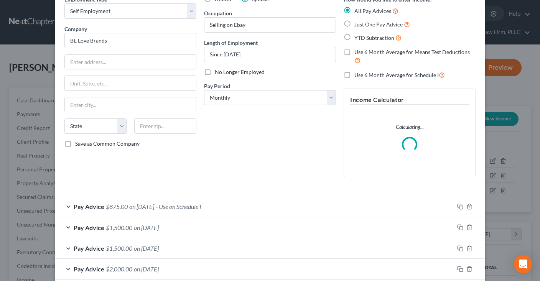
scroll to position [78, 0]
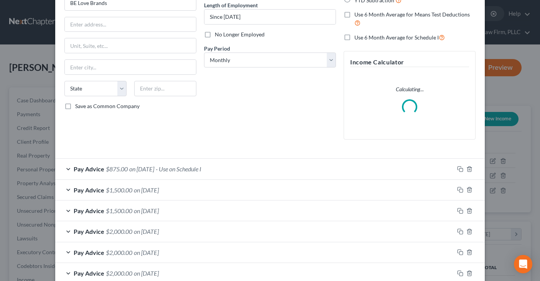
click at [193, 166] on span "- Use on Schedule I" at bounding box center [179, 168] width 46 height 7
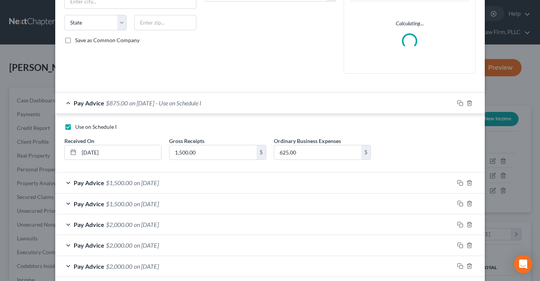
scroll to position [180, 0]
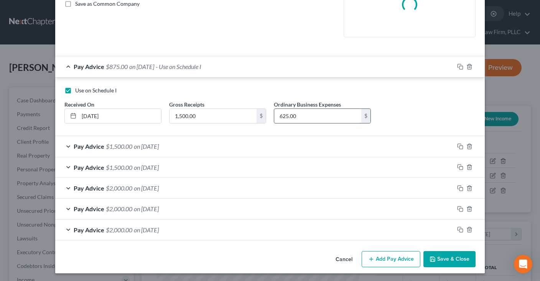
click at [306, 121] on input "625.00" at bounding box center [317, 116] width 87 height 15
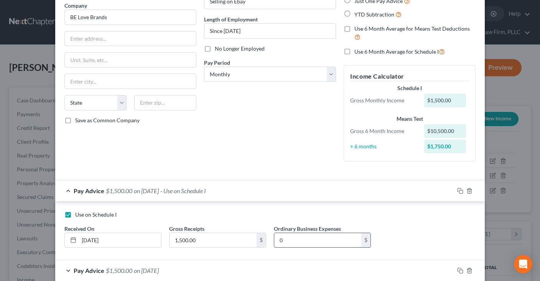
click at [302, 241] on input "0" at bounding box center [317, 240] width 87 height 15
click at [260, 151] on div "Debtor Spouse Occupation Selling on Ebay Length of Employment Since [DATE] No L…" at bounding box center [270, 70] width 140 height 196
drag, startPoint x: 304, startPoint y: 241, endPoint x: 273, endPoint y: 234, distance: 31.5
click at [274, 234] on input "500" at bounding box center [317, 240] width 87 height 15
drag, startPoint x: 307, startPoint y: 245, endPoint x: 304, endPoint y: 240, distance: 5.7
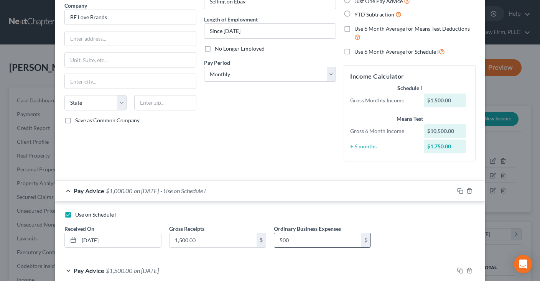
click at [274, 236] on input "500" at bounding box center [317, 240] width 87 height 15
type input "625"
click at [309, 140] on div "Debtor Spouse Occupation Selling on Ebay Length of Employment Since [DATE] No L…" at bounding box center [270, 70] width 140 height 196
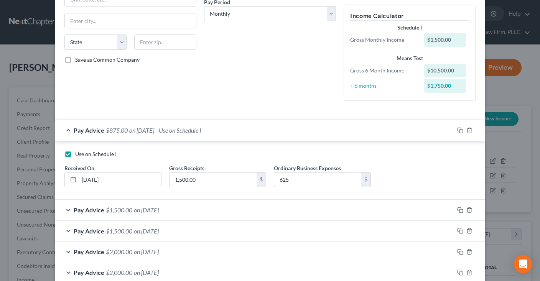
scroll to position [188, 0]
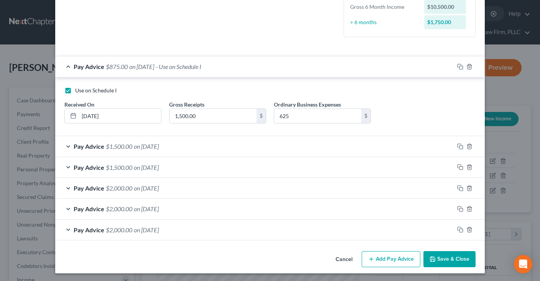
drag, startPoint x: 432, startPoint y: 260, endPoint x: 443, endPoint y: 239, distance: 23.5
click at [434, 260] on icon "button" at bounding box center [433, 259] width 5 height 5
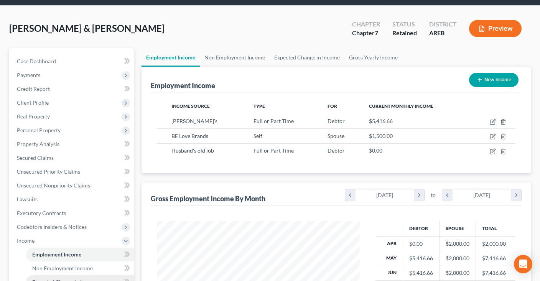
scroll to position [162, 0]
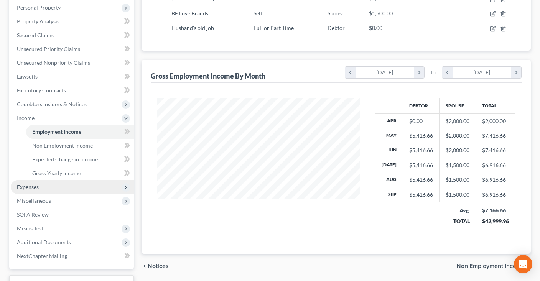
click at [65, 183] on span "Expenses" at bounding box center [72, 187] width 123 height 14
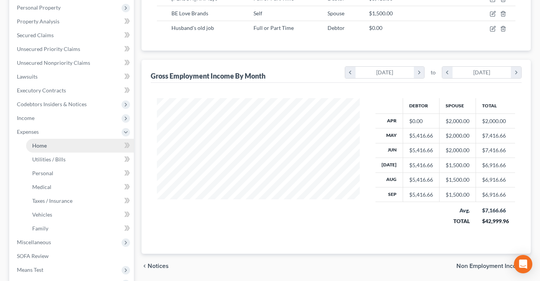
click at [66, 142] on link "Home" at bounding box center [80, 146] width 108 height 14
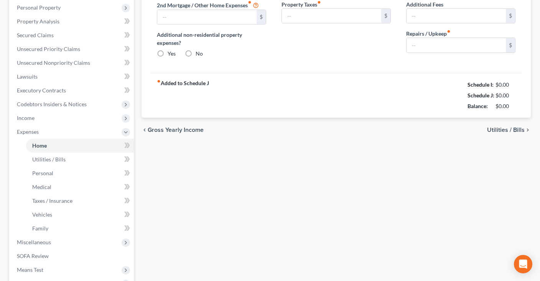
type input "1,850.00"
type input "0.00"
radio input "true"
type input "0.00"
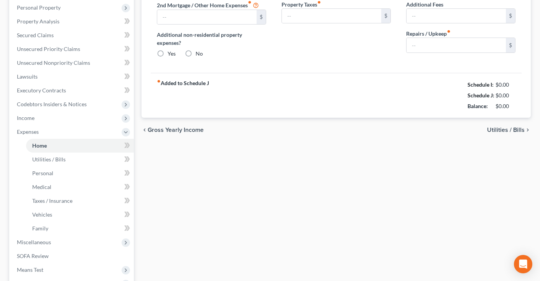
type input "0.00"
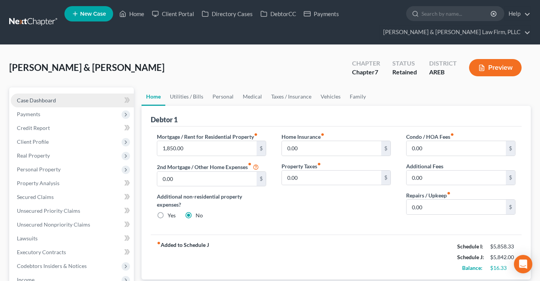
click at [83, 96] on link "Case Dashboard" at bounding box center [72, 101] width 123 height 14
select select "8"
select select "4"
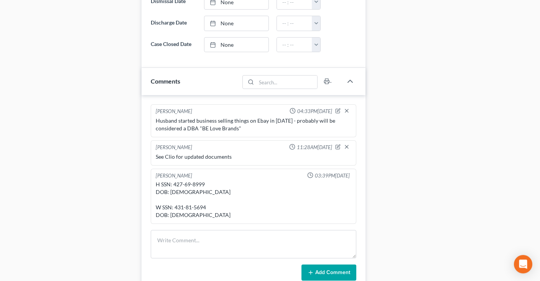
scroll to position [527, 0]
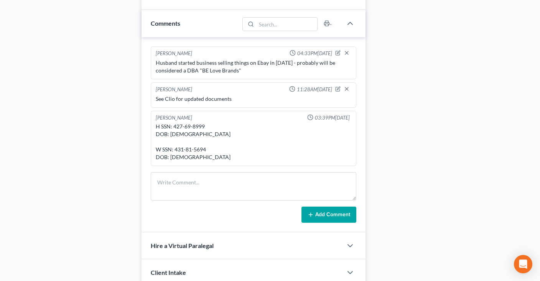
click at [177, 123] on div "H SSN: 427-69-8999 DOB: [DEMOGRAPHIC_DATA] W SSN: 431-81-5694 DOB: [DEMOGRAPHIC…" at bounding box center [254, 142] width 196 height 38
click at [205, 123] on div "H SSN: 427-69-8999 DOB: [DEMOGRAPHIC_DATA] W SSN: 431-81-5694 DOB: [DEMOGRAPHIC…" at bounding box center [254, 142] width 196 height 38
click at [176, 135] on div "H SSN: 427-69-8999 DOB: [DEMOGRAPHIC_DATA] W SSN: 431-81-5694 DOB: [DEMOGRAPHIC…" at bounding box center [254, 142] width 196 height 38
click at [178, 138] on div "H SSN: 427-69-8999 DOB: [DEMOGRAPHIC_DATA] W SSN: 431-81-5694 DOB: [DEMOGRAPHIC…" at bounding box center [254, 142] width 196 height 38
drag, startPoint x: 178, startPoint y: 138, endPoint x: 199, endPoint y: 138, distance: 20.7
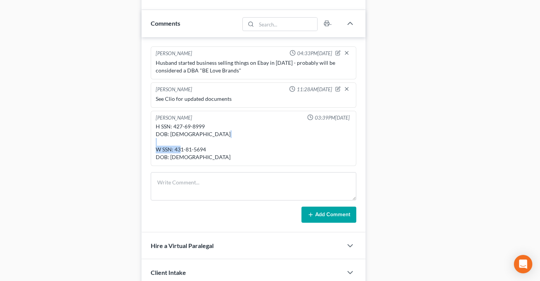
click at [199, 138] on div "H SSN: 427-69-8999 DOB: [DEMOGRAPHIC_DATA] W SSN: 431-81-5694 DOB: [DEMOGRAPHIC…" at bounding box center [254, 142] width 196 height 38
copy div "431-81-5694"
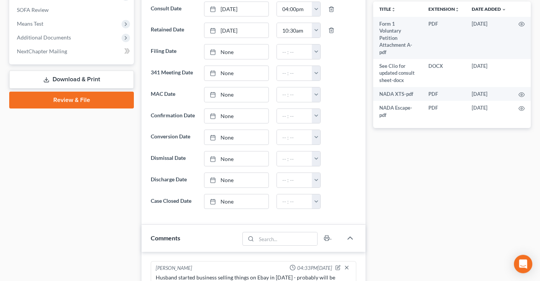
scroll to position [324, 0]
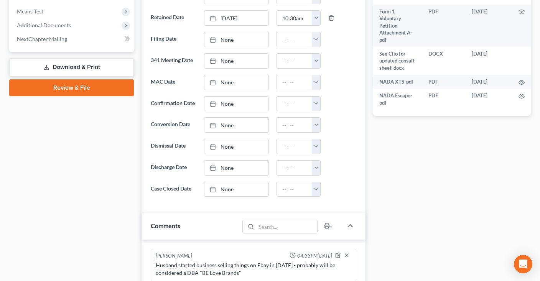
click at [74, 90] on link "Review & File" at bounding box center [71, 87] width 125 height 17
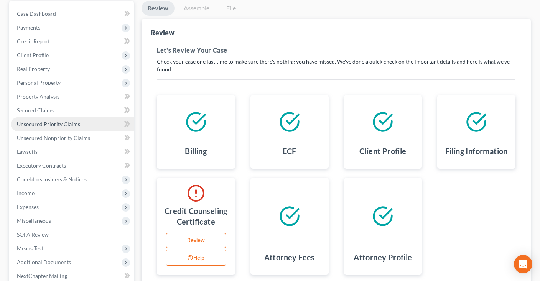
scroll to position [45, 0]
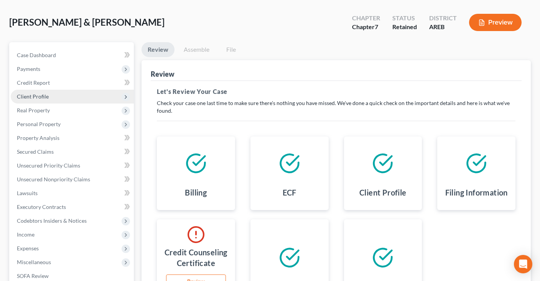
click at [51, 97] on span "Client Profile" at bounding box center [72, 97] width 123 height 14
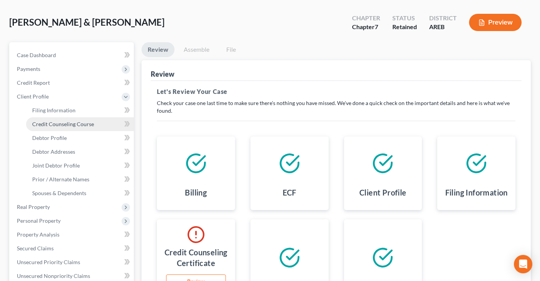
click at [93, 124] on link "Credit Counseling Course" at bounding box center [80, 124] width 108 height 14
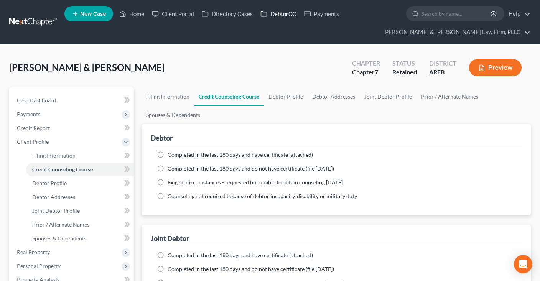
click at [275, 15] on link "DebtorCC" at bounding box center [278, 14] width 43 height 14
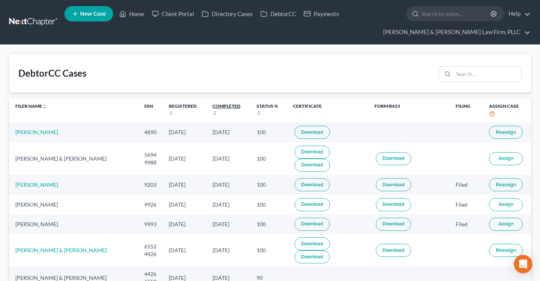
click at [218, 105] on link "Completed unfold_more expand_more expand_less" at bounding box center [227, 109] width 28 height 12
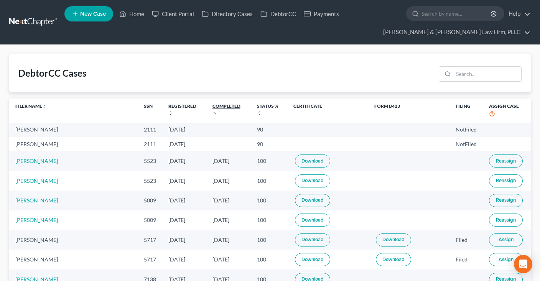
click at [216, 106] on link "Completed unfold_more expand_more expand_less" at bounding box center [227, 109] width 28 height 12
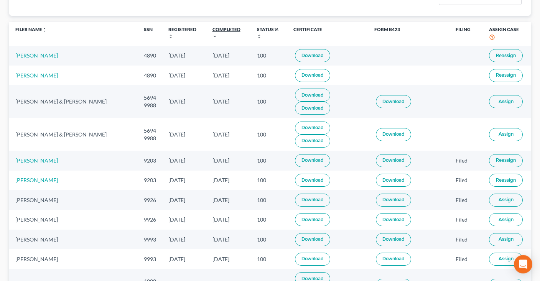
scroll to position [81, 0]
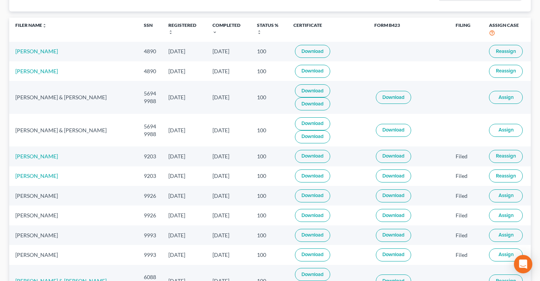
click at [503, 128] on span "Assign" at bounding box center [506, 130] width 15 height 6
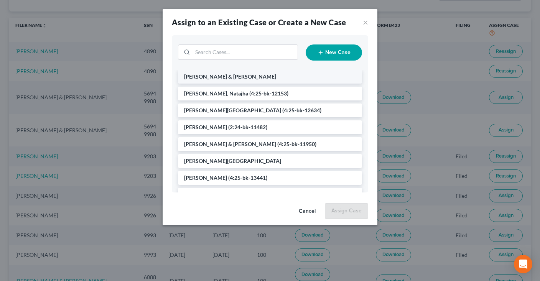
click at [246, 75] on li "[PERSON_NAME] & [PERSON_NAME]" at bounding box center [270, 77] width 184 height 14
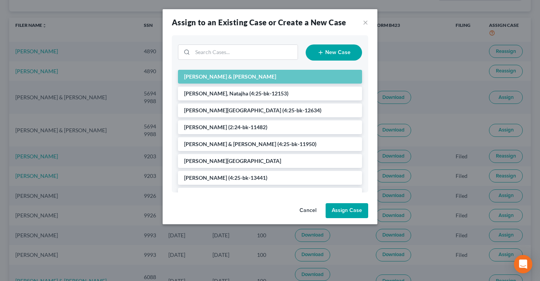
click at [354, 211] on button "Assign Case" at bounding box center [347, 210] width 43 height 15
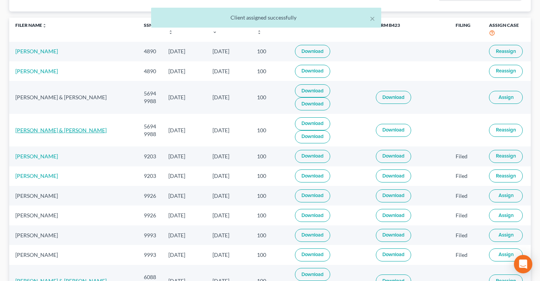
click at [60, 129] on link "[PERSON_NAME] & [PERSON_NAME]" at bounding box center [60, 130] width 91 height 7
select select "4"
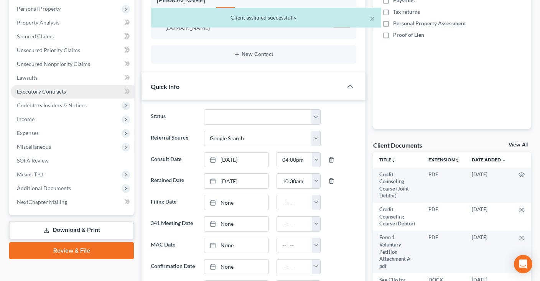
scroll to position [162, 0]
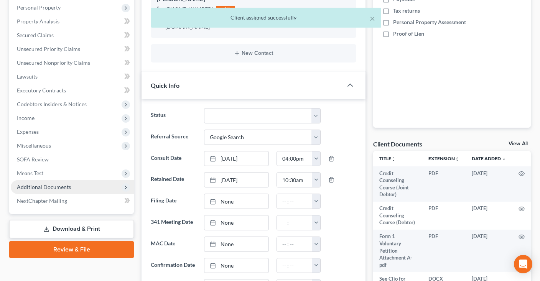
click at [84, 184] on span "Additional Documents" at bounding box center [72, 187] width 123 height 14
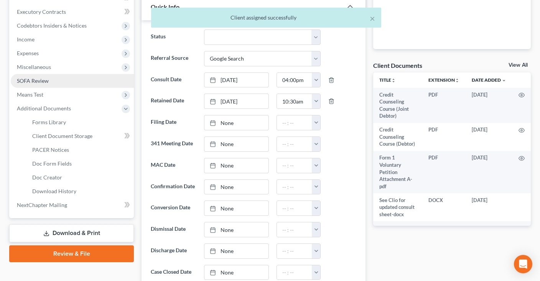
scroll to position [243, 0]
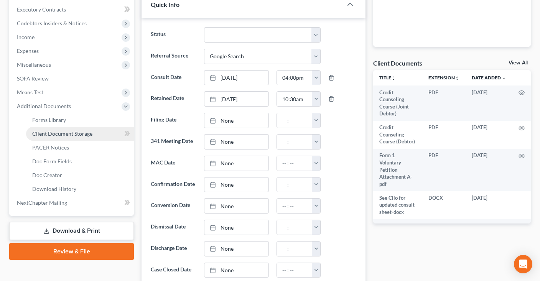
click at [88, 133] on span "Client Document Storage" at bounding box center [62, 133] width 60 height 7
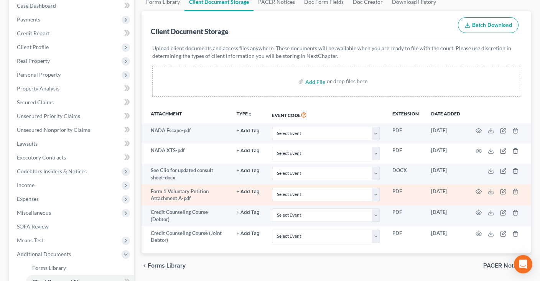
scroll to position [162, 0]
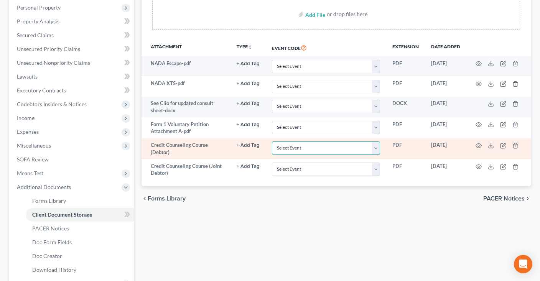
click at [272, 142] on select "Select Event Certificate of Credit Counseling - Debtor Certificate of Credit Co…" at bounding box center [326, 148] width 108 height 13
select select "0"
click option "Certificate of Credit Counseling - Debtor" at bounding box center [0, 0] width 0 height 0
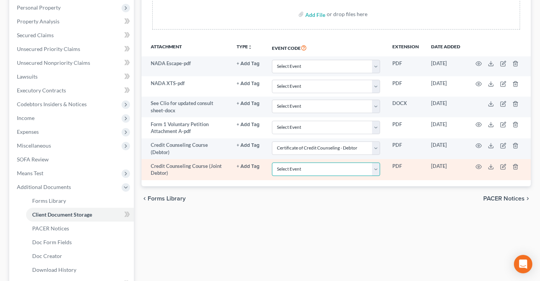
click at [272, 163] on select "Select Event Certificate of Credit Counseling - Debtor Certificate of Credit Co…" at bounding box center [326, 169] width 108 height 13
select select "1"
click option "Certificate of Credit Counseling - Joint Debtor" at bounding box center [0, 0] width 0 height 0
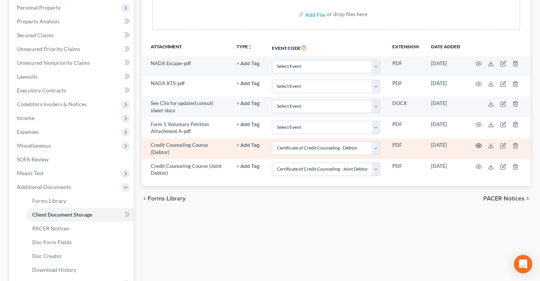
click at [480, 145] on icon "button" at bounding box center [479, 146] width 6 height 6
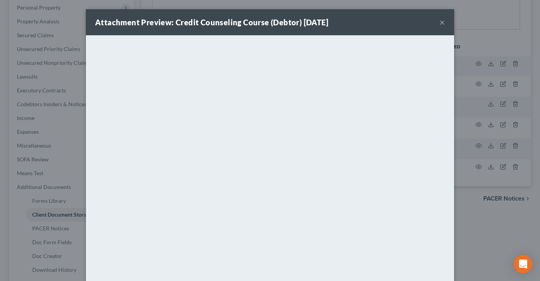
click at [441, 25] on button "×" at bounding box center [442, 22] width 5 height 9
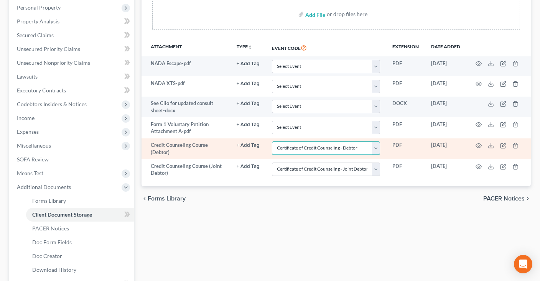
click at [272, 142] on select "Select Event Certificate of Credit Counseling - Debtor Certificate of Credit Co…" at bounding box center [326, 148] width 108 height 13
select select "1"
click option "Certificate of Credit Counseling - Joint Debtor" at bounding box center [0, 0] width 0 height 0
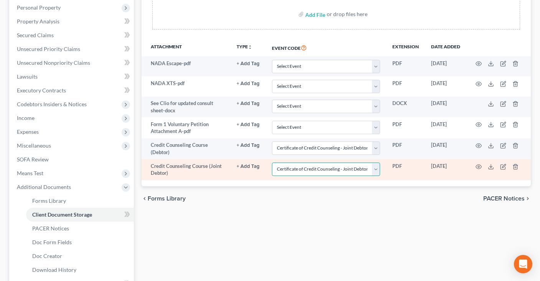
click at [272, 163] on select "Select Event Certificate of Credit Counseling - Debtor Certificate of Credit Co…" at bounding box center [326, 169] width 108 height 13
select select "0"
click option "Certificate of Credit Counseling - Debtor" at bounding box center [0, 0] width 0 height 0
click at [477, 167] on icon "button" at bounding box center [479, 167] width 6 height 4
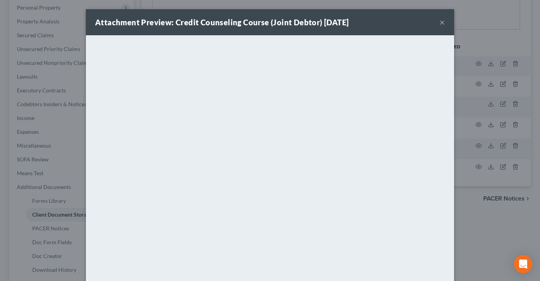
click at [444, 24] on button "×" at bounding box center [442, 22] width 5 height 9
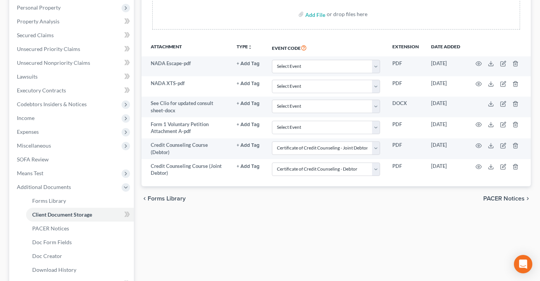
click at [344, 213] on div "Forms Library Client Document Storage PACER Notices Doc Form Fields Doc Creator…" at bounding box center [336, 134] width 397 height 416
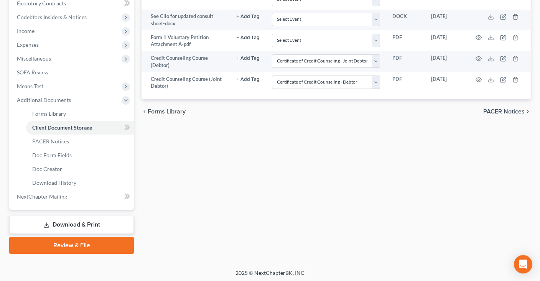
scroll to position [250, 0]
click at [106, 244] on link "Review & File" at bounding box center [71, 244] width 125 height 17
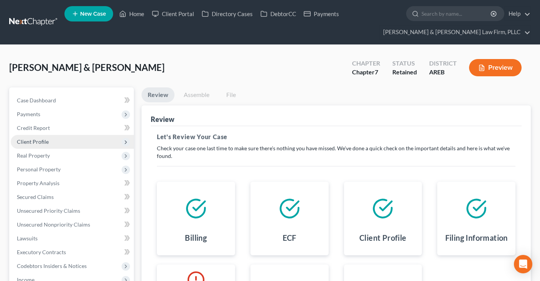
click at [58, 144] on span "Client Profile" at bounding box center [72, 142] width 123 height 14
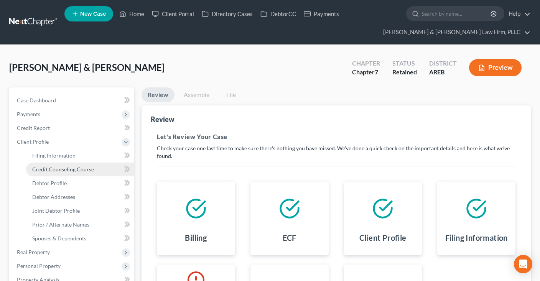
click at [89, 170] on span "Credit Counseling Course" at bounding box center [63, 169] width 62 height 7
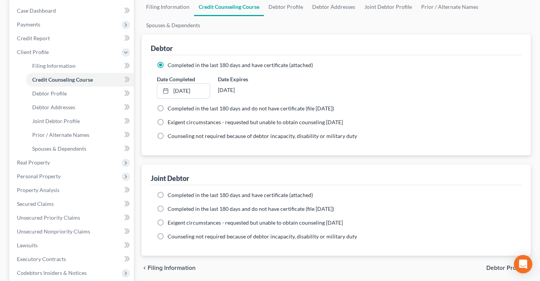
scroll to position [121, 0]
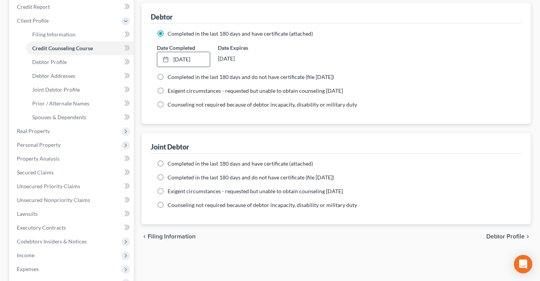
drag, startPoint x: 200, startPoint y: 59, endPoint x: 203, endPoint y: 69, distance: 9.6
click at [200, 59] on link "[DATE]" at bounding box center [183, 59] width 53 height 15
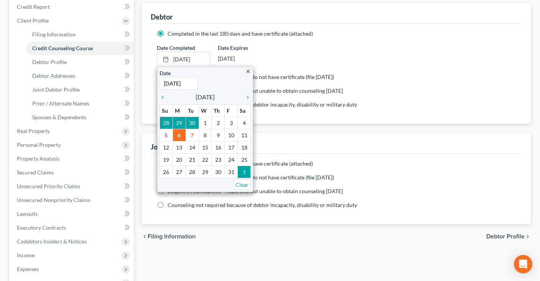
click at [367, 118] on div "Completed in the last 180 days and have certificate (attached) Date Completed […" at bounding box center [336, 74] width 371 height 100
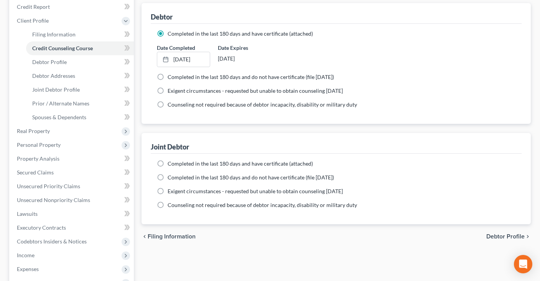
click at [196, 164] on span "Completed in the last 180 days and have certificate (attached)" at bounding box center [240, 163] width 145 height 7
click at [176, 164] on input "Completed in the last 180 days and have certificate (attached)" at bounding box center [173, 162] width 5 height 5
radio input "true"
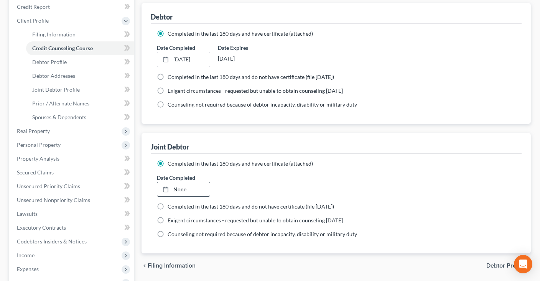
click at [201, 190] on link "None" at bounding box center [183, 189] width 53 height 15
paste input "6"
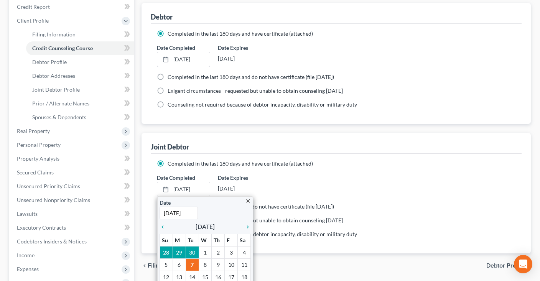
type input "[DATE]"
click at [409, 126] on div "Debtor Completed in the last 180 days and have certificate (attached) Date Comp…" at bounding box center [337, 128] width 390 height 251
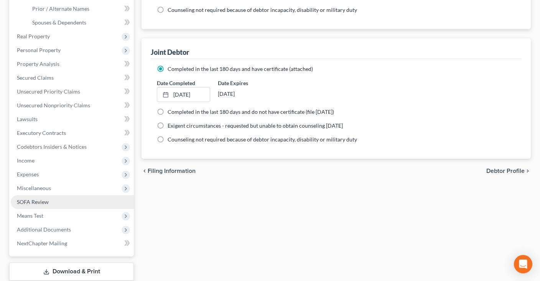
scroll to position [264, 0]
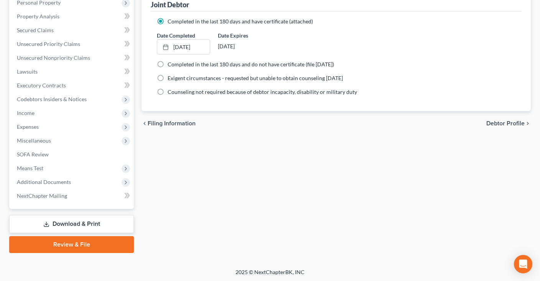
click at [73, 248] on link "Review & File" at bounding box center [71, 244] width 125 height 17
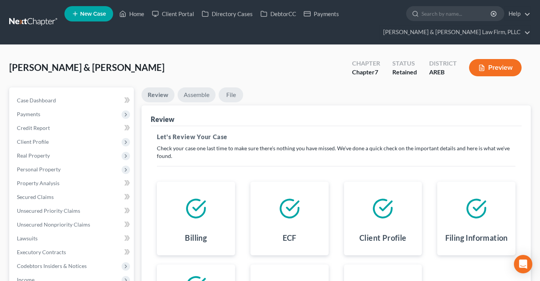
drag, startPoint x: 200, startPoint y: 97, endPoint x: 228, endPoint y: 101, distance: 28.0
click at [200, 97] on link "Assemble" at bounding box center [197, 95] width 38 height 15
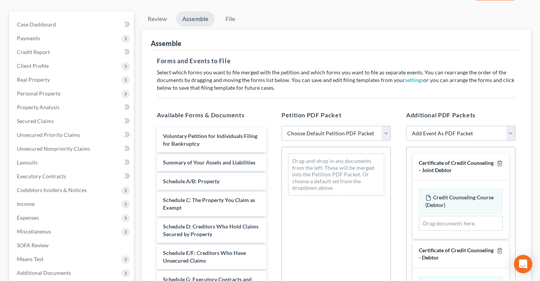
scroll to position [81, 0]
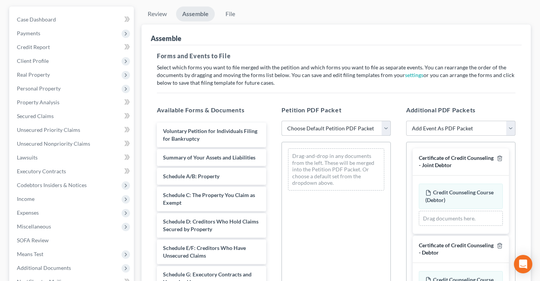
click at [282, 121] on select "Choose Default Petition PDF Packet Complete Bankruptcy Petition (all forms and …" at bounding box center [336, 128] width 109 height 15
select select "0"
click option "Complete Bankruptcy Petition (all forms and schedules)" at bounding box center [0, 0] width 0 height 0
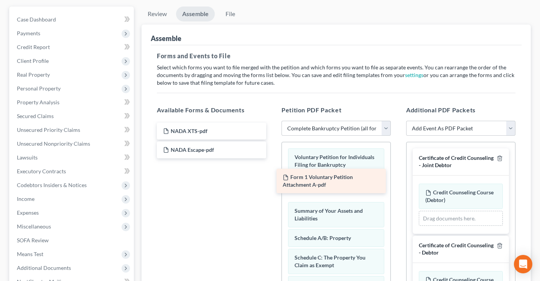
drag, startPoint x: 233, startPoint y: 132, endPoint x: 354, endPoint y: 180, distance: 129.4
click at [272, 159] on div "Form 1 Voluntary Petition Attachment A-pdf Form 1 Voluntary Petition Attachment…" at bounding box center [212, 141] width 122 height 36
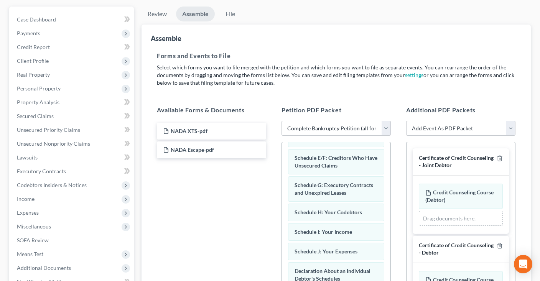
scroll to position [221, 0]
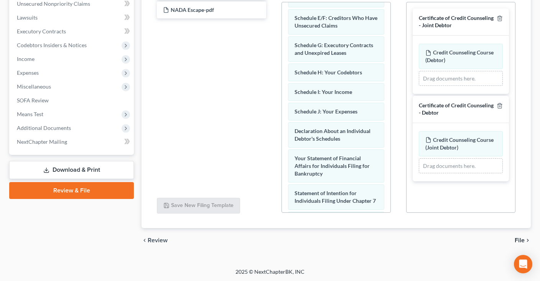
click at [517, 238] on span "File" at bounding box center [520, 241] width 10 height 6
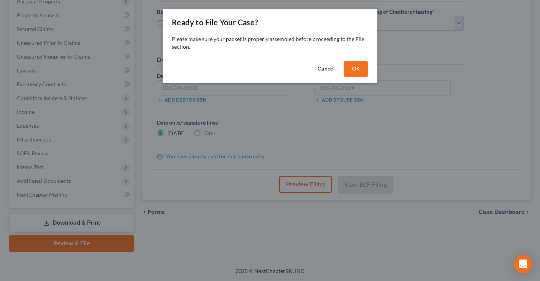
scroll to position [167, 0]
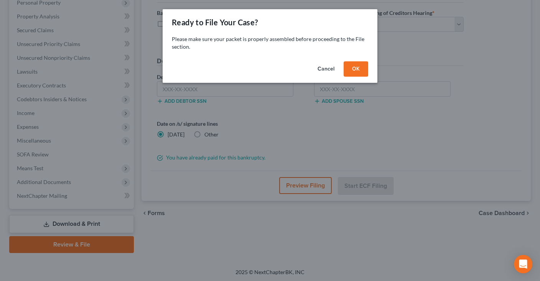
drag, startPoint x: 352, startPoint y: 70, endPoint x: 267, endPoint y: 82, distance: 85.6
click at [352, 69] on button "OK" at bounding box center [356, 68] width 25 height 15
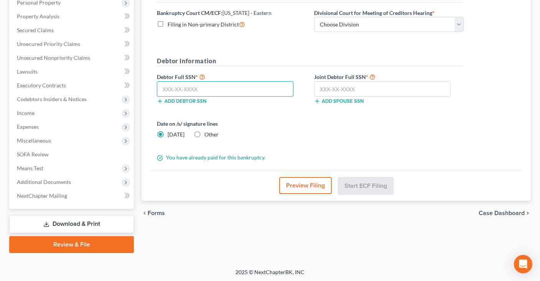
click at [233, 86] on input "text" at bounding box center [225, 88] width 137 height 15
paste input "427-69-8999"
type input "427-69-8999"
drag, startPoint x: 386, startPoint y: 88, endPoint x: 389, endPoint y: 83, distance: 6.5
click at [385, 88] on input "text" at bounding box center [382, 88] width 137 height 15
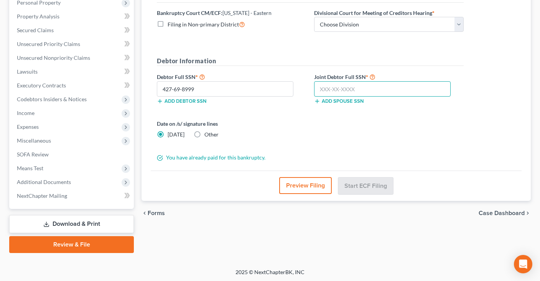
paste input "431-81-5694"
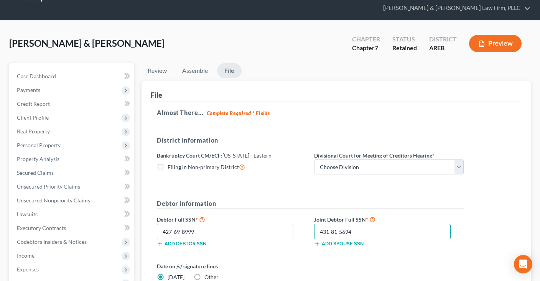
scroll to position [5, 0]
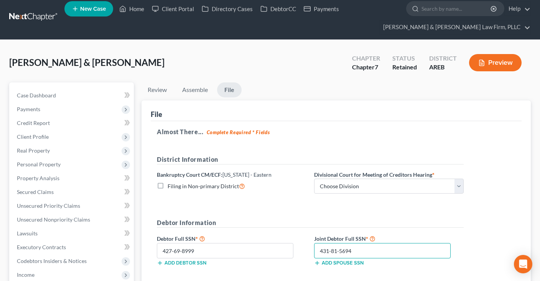
type input "431-81-5694"
drag, startPoint x: 487, startPoint y: 66, endPoint x: 379, endPoint y: 99, distance: 113.4
click at [489, 65] on button "Preview" at bounding box center [495, 62] width 53 height 17
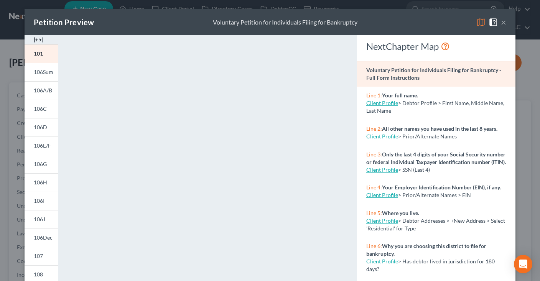
click at [505, 21] on button "×" at bounding box center [503, 22] width 5 height 9
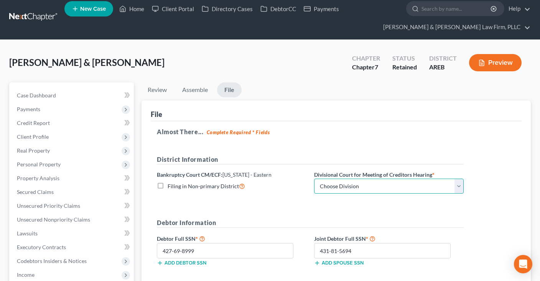
click at [314, 179] on select "Choose Division Delta Division Northern Division Central Division" at bounding box center [389, 186] width 150 height 15
select select "2"
click option "Central Division" at bounding box center [0, 0] width 0 height 0
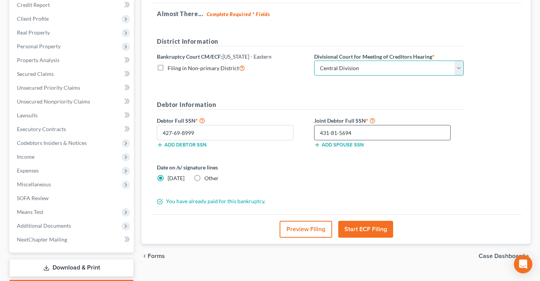
scroll to position [127, 0]
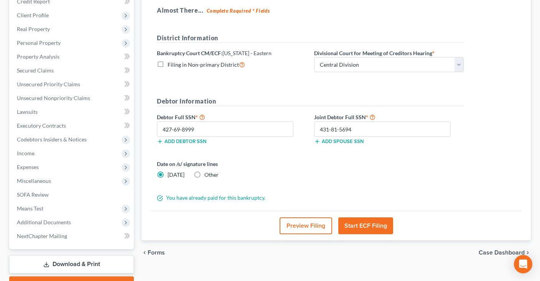
click at [368, 229] on button "Start ECF Filing" at bounding box center [366, 226] width 55 height 17
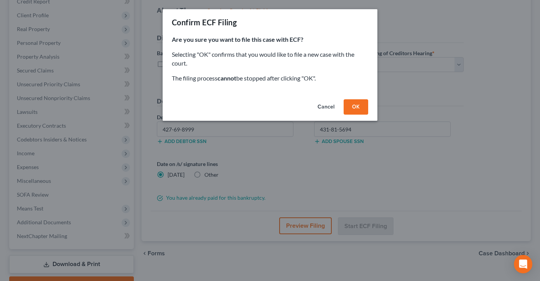
click at [355, 106] on button "OK" at bounding box center [356, 106] width 25 height 15
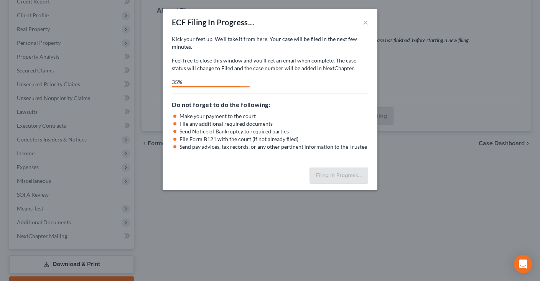
select select "2"
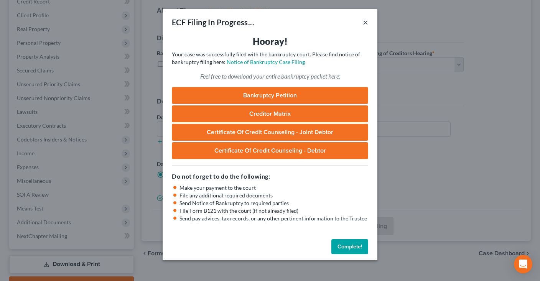
click at [364, 25] on button "×" at bounding box center [365, 22] width 5 height 9
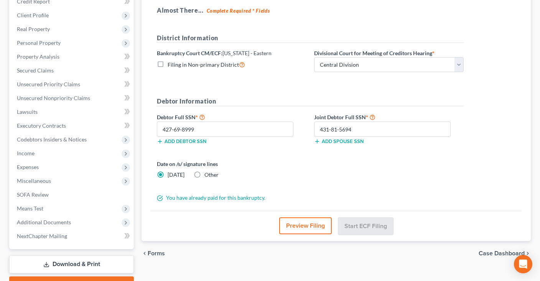
scroll to position [0, 0]
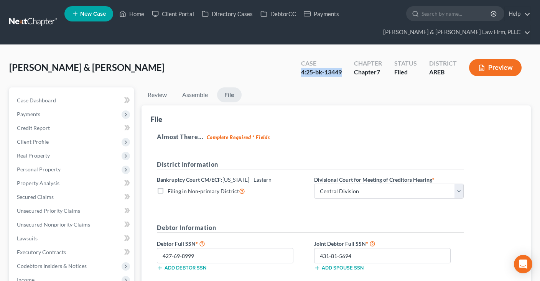
drag, startPoint x: 302, startPoint y: 72, endPoint x: 342, endPoint y: 74, distance: 40.7
click at [342, 74] on div "4:25-bk-13449" at bounding box center [321, 72] width 41 height 9
copy div "4:25-bk-13449"
click at [139, 13] on link "Home" at bounding box center [132, 14] width 33 height 14
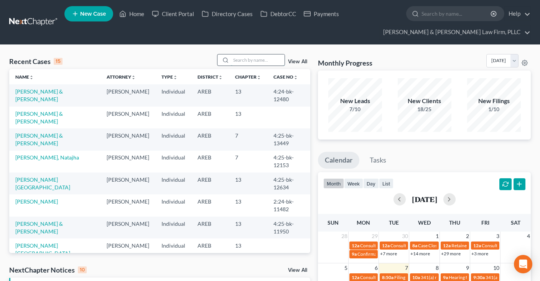
click at [252, 56] on input "search" at bounding box center [258, 59] width 54 height 11
click at [129, 15] on link "Home" at bounding box center [132, 14] width 33 height 14
click at [243, 61] on input "search" at bounding box center [258, 59] width 54 height 11
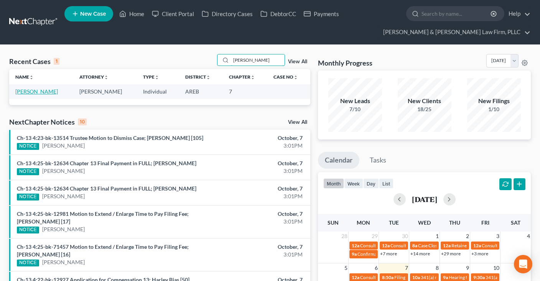
type input "[PERSON_NAME]"
click at [49, 92] on link "[PERSON_NAME]" at bounding box center [36, 91] width 43 height 7
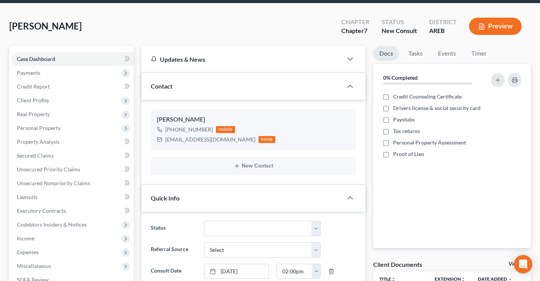
scroll to position [40, 0]
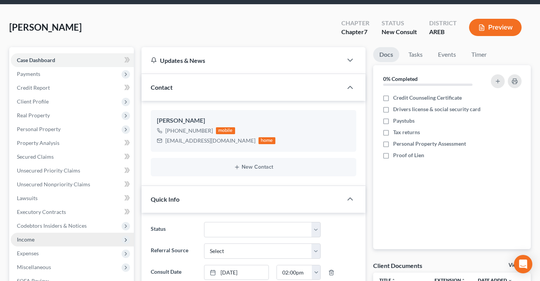
click at [51, 234] on span "Income" at bounding box center [72, 240] width 123 height 14
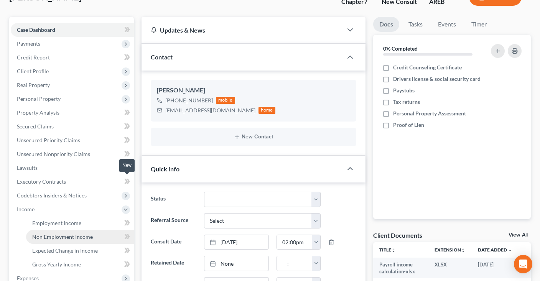
scroll to position [81, 0]
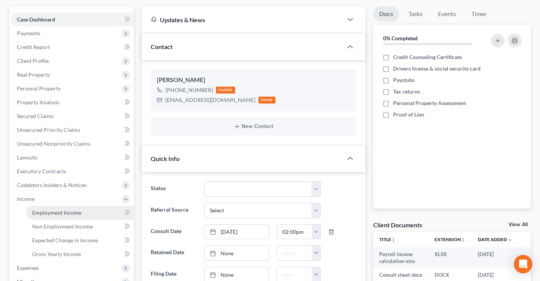
click at [91, 212] on link "Employment Income" at bounding box center [80, 213] width 108 height 14
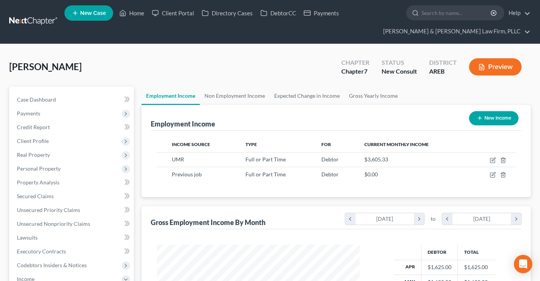
scroll to position [163, 0]
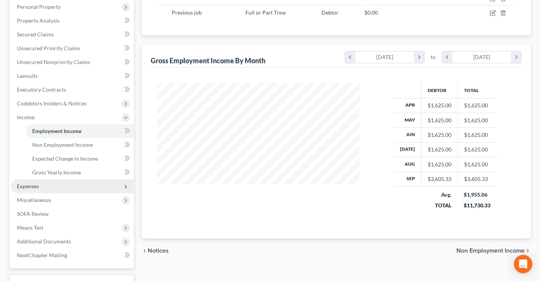
click at [64, 225] on span "Means Test" at bounding box center [72, 228] width 123 height 14
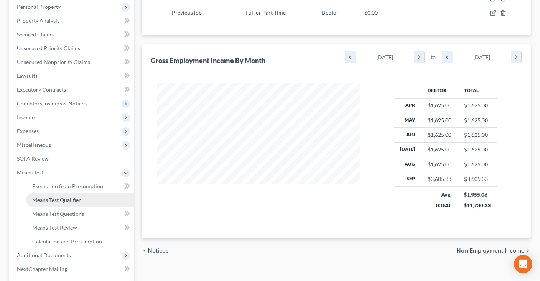
click at [67, 205] on link "Means Test Qualifier" at bounding box center [80, 200] width 108 height 14
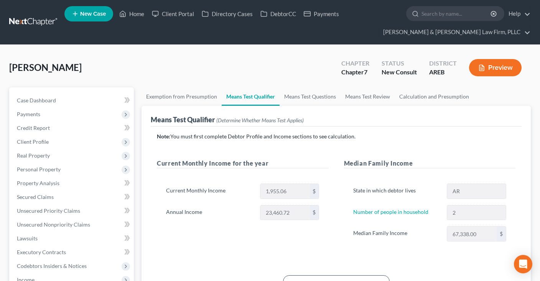
scroll to position [121, 0]
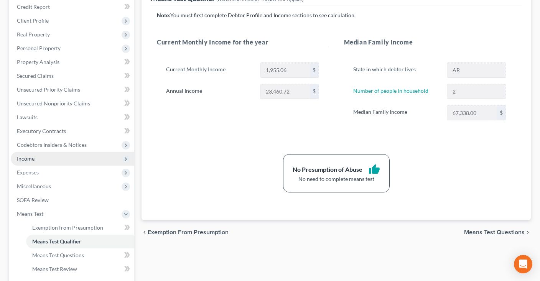
click at [57, 157] on span "Income" at bounding box center [72, 159] width 123 height 14
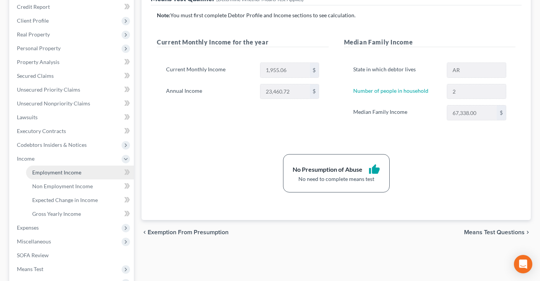
click at [85, 169] on link "Employment Income" at bounding box center [80, 173] width 108 height 14
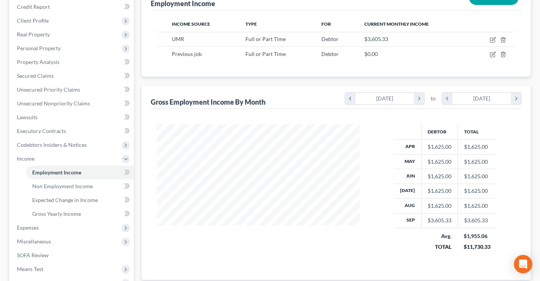
scroll to position [162, 0]
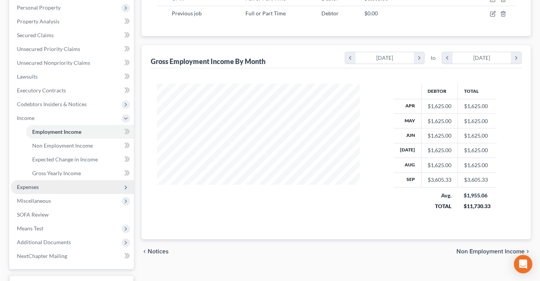
click at [57, 184] on span "Expenses" at bounding box center [72, 187] width 123 height 14
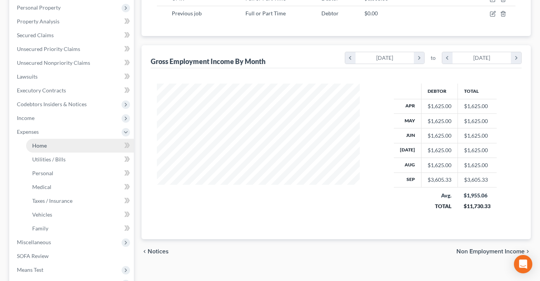
click at [70, 143] on link "Home" at bounding box center [80, 146] width 108 height 14
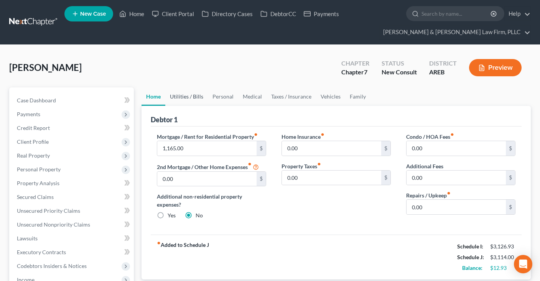
click at [182, 92] on link "Utilities / Bills" at bounding box center [186, 97] width 43 height 18
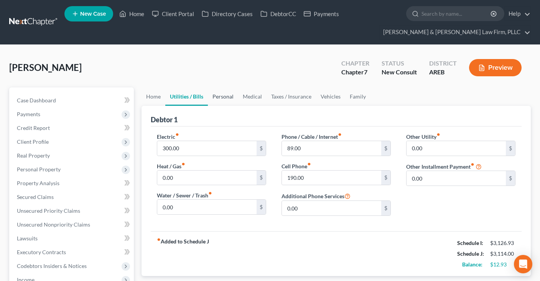
click at [217, 94] on link "Personal" at bounding box center [223, 97] width 30 height 18
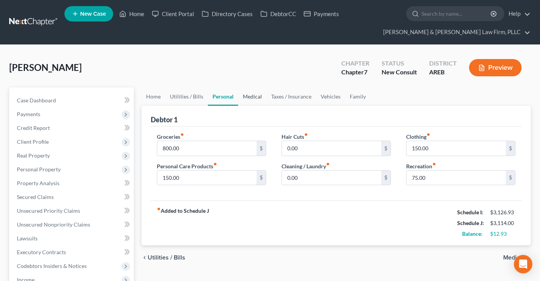
click at [259, 94] on link "Medical" at bounding box center [252, 97] width 28 height 18
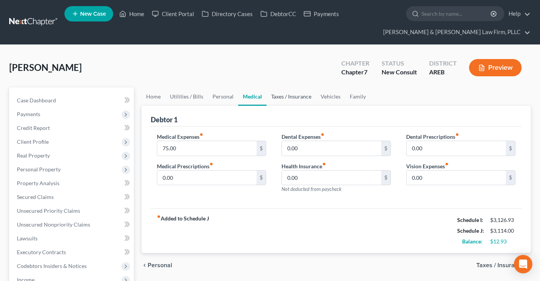
click at [284, 95] on link "Taxes / Insurance" at bounding box center [292, 97] width 50 height 18
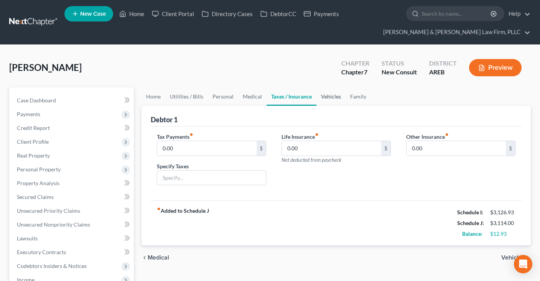
click at [334, 99] on link "Vehicles" at bounding box center [331, 97] width 29 height 18
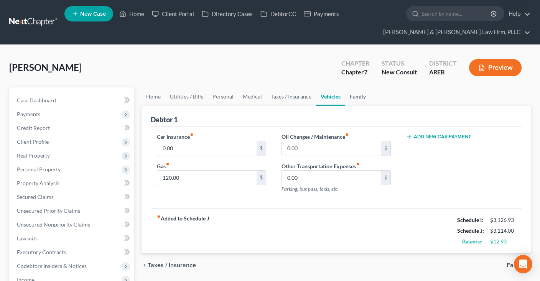
click at [366, 99] on link "Family" at bounding box center [357, 97] width 25 height 18
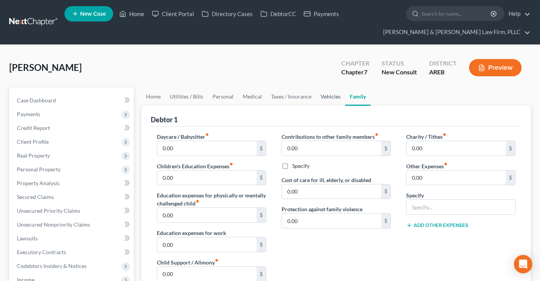
click at [322, 99] on link "Vehicles" at bounding box center [330, 97] width 29 height 18
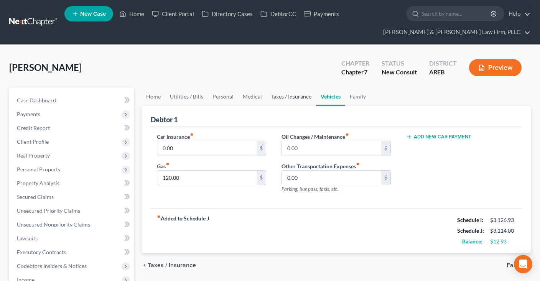
click at [306, 100] on link "Taxes / Insurance" at bounding box center [292, 97] width 50 height 18
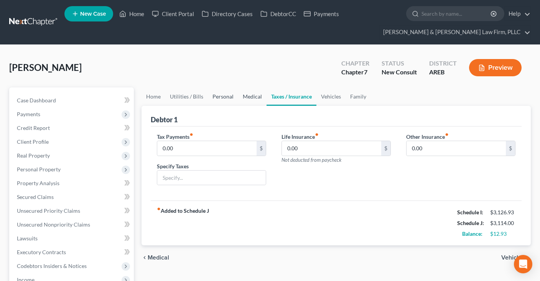
drag, startPoint x: 240, startPoint y: 98, endPoint x: 220, endPoint y: 97, distance: 20.8
click at [239, 98] on link "Medical" at bounding box center [252, 97] width 28 height 18
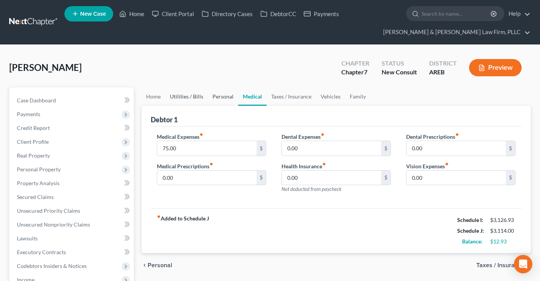
click at [217, 97] on link "Personal" at bounding box center [223, 97] width 30 height 18
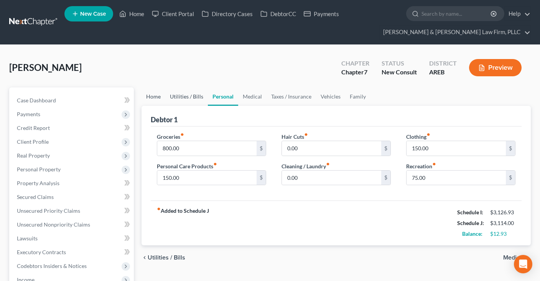
click at [190, 95] on link "Utilities / Bills" at bounding box center [186, 97] width 43 height 18
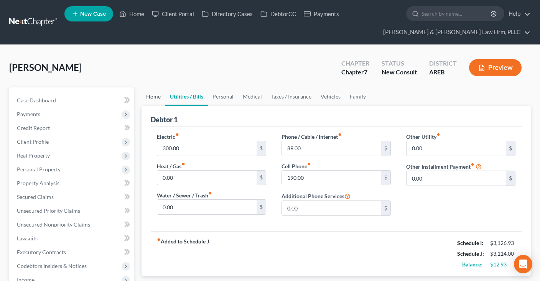
click at [155, 92] on link "Home" at bounding box center [154, 97] width 24 height 18
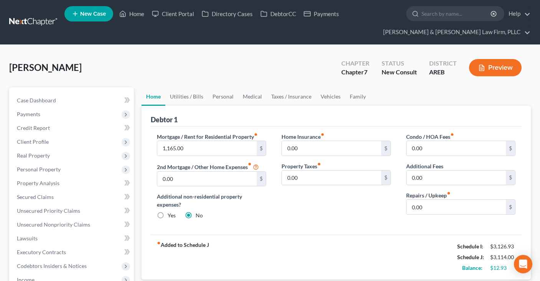
drag, startPoint x: 188, startPoint y: 75, endPoint x: 194, endPoint y: 72, distance: 6.2
click at [194, 73] on div "[PERSON_NAME] Upgraded Chapter Chapter 7 Status New Consult District AREB Previ…" at bounding box center [270, 70] width 522 height 33
click at [88, 147] on span "Client Profile" at bounding box center [72, 142] width 123 height 14
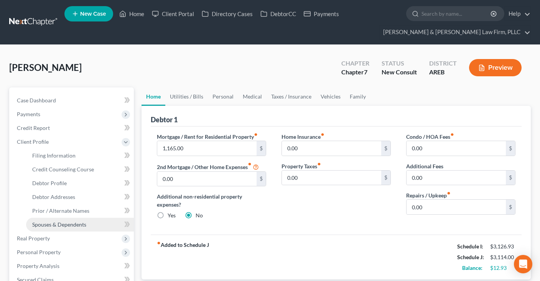
click at [75, 225] on span "Spouses & Dependents" at bounding box center [59, 224] width 54 height 7
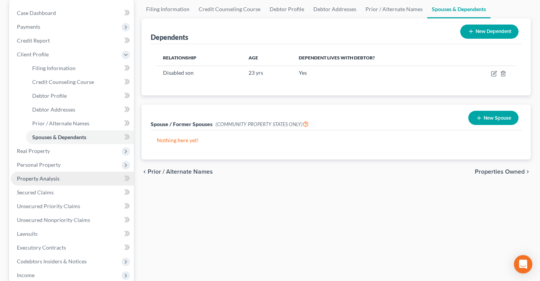
scroll to position [162, 0]
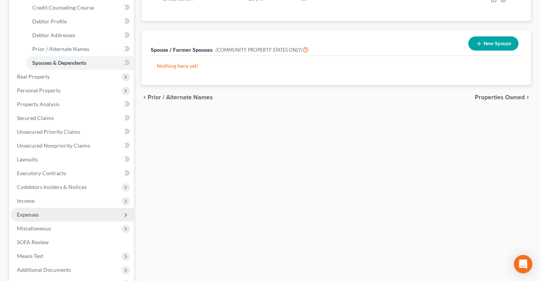
click at [66, 215] on span "Expenses" at bounding box center [72, 215] width 123 height 14
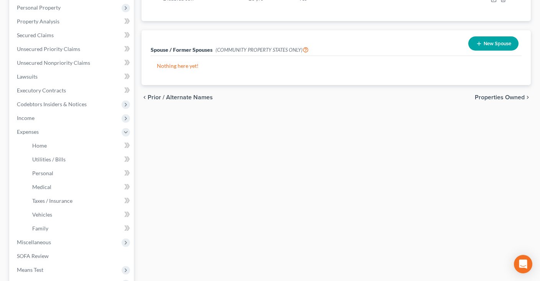
scroll to position [0, 0]
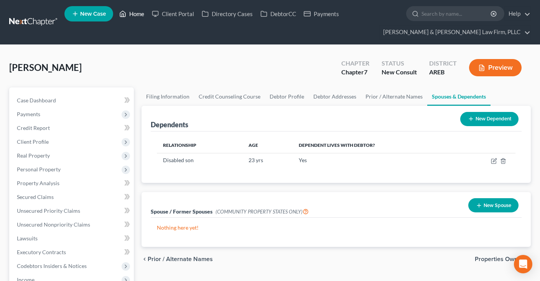
click at [140, 19] on link "Home" at bounding box center [132, 14] width 33 height 14
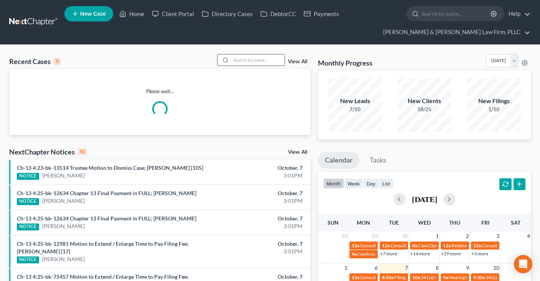
click at [267, 56] on input "search" at bounding box center [258, 59] width 54 height 11
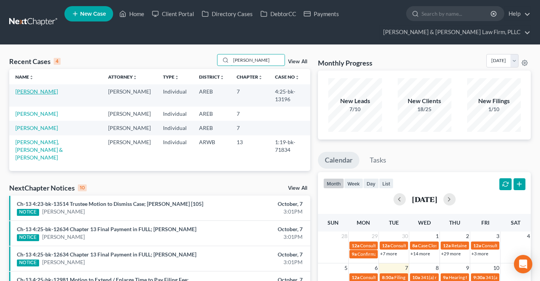
type input "[PERSON_NAME]"
click at [45, 91] on link "[PERSON_NAME]" at bounding box center [36, 91] width 43 height 7
select select "2"
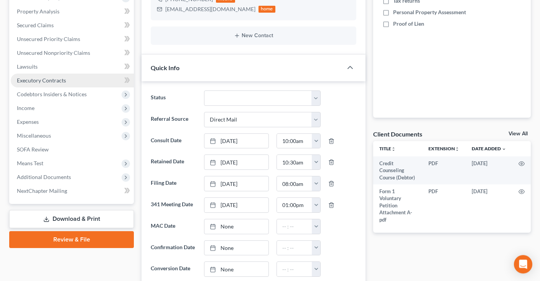
scroll to position [162, 0]
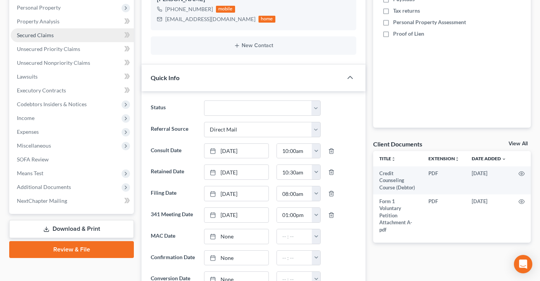
click at [69, 35] on link "Secured Claims" at bounding box center [72, 35] width 123 height 14
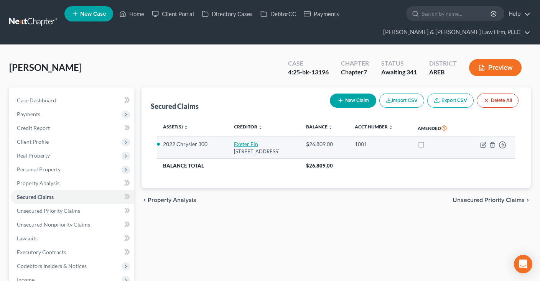
click at [244, 144] on link "Exeter Fin" at bounding box center [246, 144] width 24 height 7
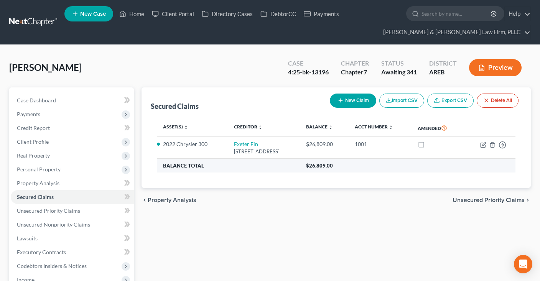
select select "45"
select select "2"
select select "0"
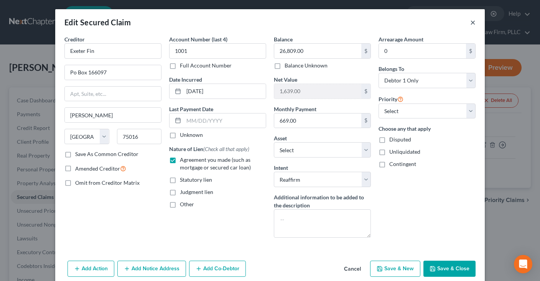
click at [471, 26] on button "×" at bounding box center [473, 22] width 5 height 9
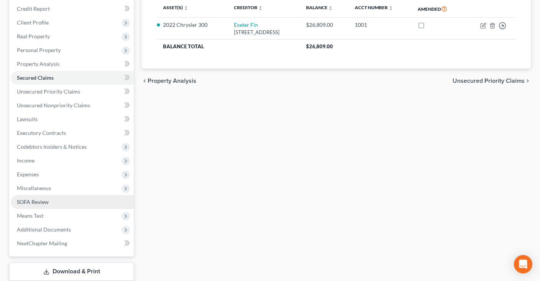
scroll to position [121, 0]
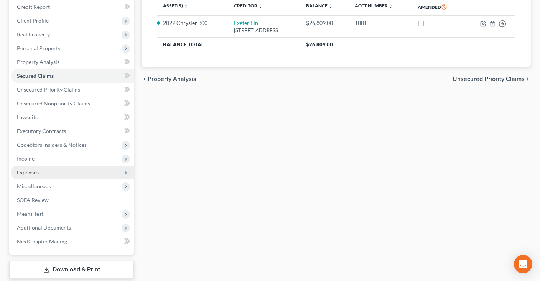
click at [62, 175] on span "Expenses" at bounding box center [72, 173] width 123 height 14
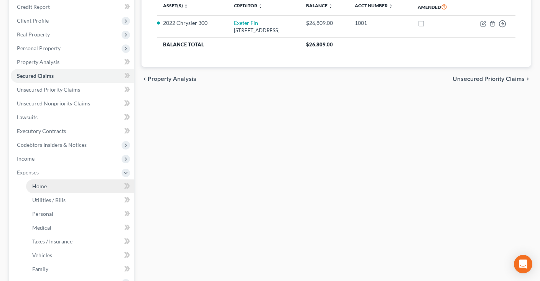
click at [83, 192] on link "Home" at bounding box center [80, 187] width 108 height 14
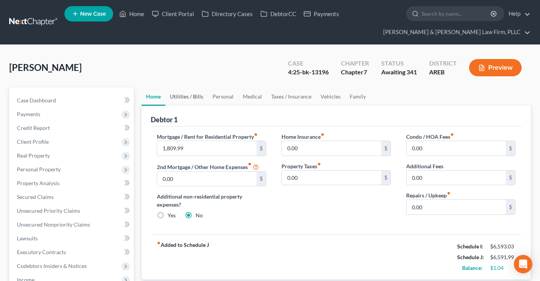
click at [196, 97] on link "Utilities / Bills" at bounding box center [186, 97] width 43 height 18
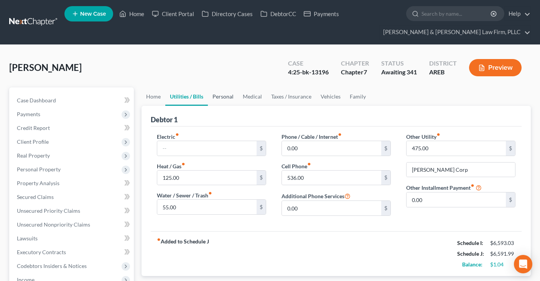
click at [216, 100] on link "Personal" at bounding box center [223, 97] width 30 height 18
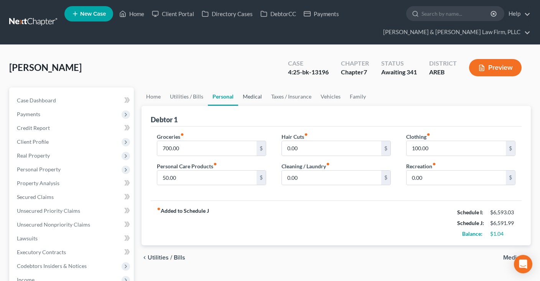
click at [259, 99] on link "Medical" at bounding box center [252, 97] width 28 height 18
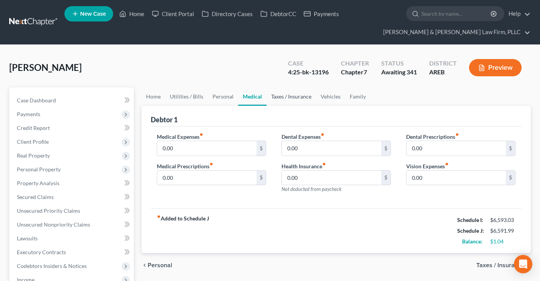
click at [276, 96] on link "Taxes / Insurance" at bounding box center [292, 97] width 50 height 18
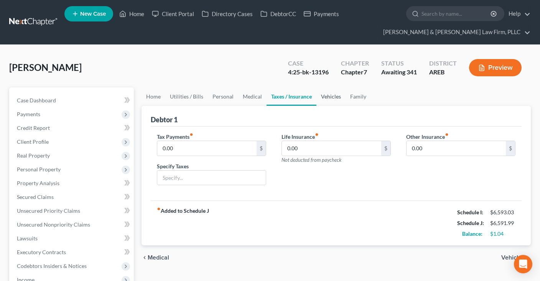
click at [329, 97] on link "Vehicles" at bounding box center [331, 97] width 29 height 18
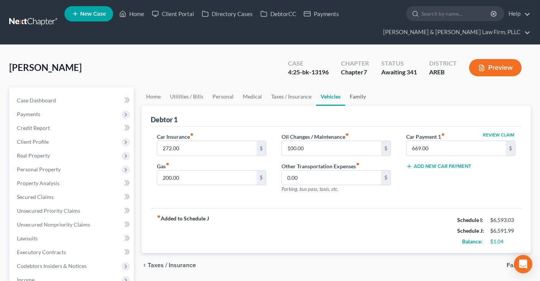
click at [354, 97] on link "Family" at bounding box center [357, 97] width 25 height 18
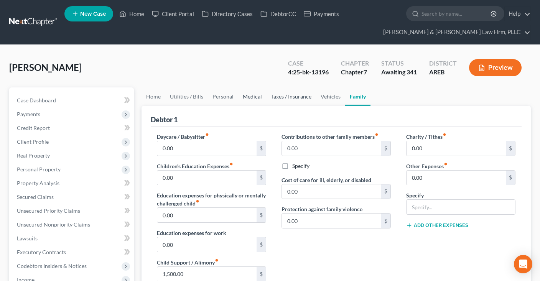
click at [289, 97] on link "Taxes / Insurance" at bounding box center [292, 97] width 50 height 18
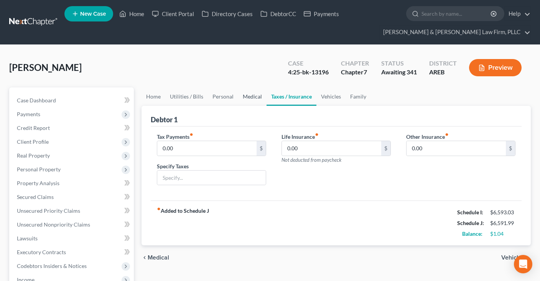
click at [253, 104] on link "Medical" at bounding box center [252, 97] width 28 height 18
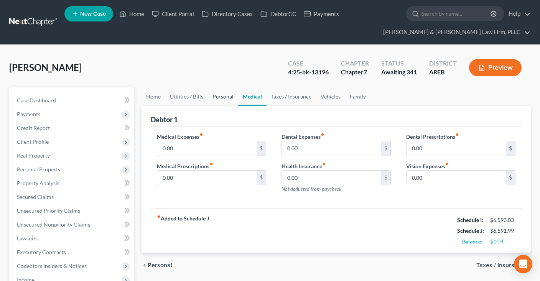
click at [222, 103] on link "Personal" at bounding box center [223, 97] width 30 height 18
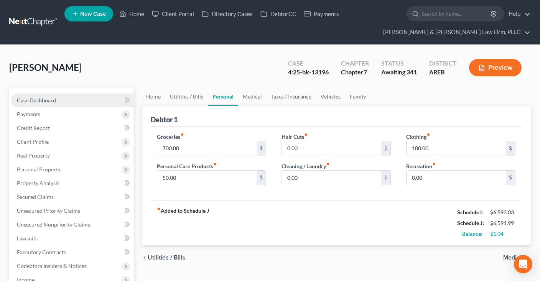
click at [73, 97] on link "Case Dashboard" at bounding box center [72, 101] width 123 height 14
select select "2"
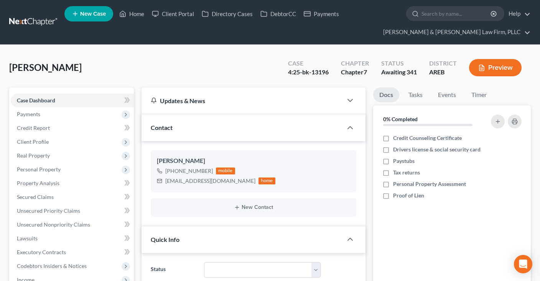
click at [173, 66] on div "[PERSON_NAME] Upgraded Case 4:25-bk-13196 Chapter Chapter 7 Status Awaiting 341…" at bounding box center [270, 70] width 522 height 33
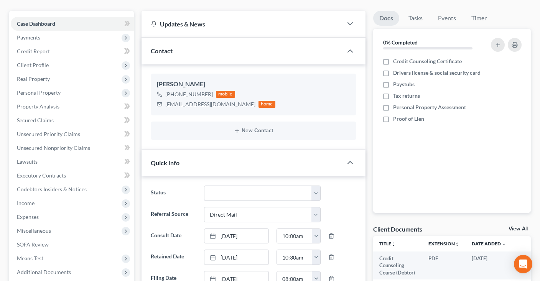
scroll to position [121, 0]
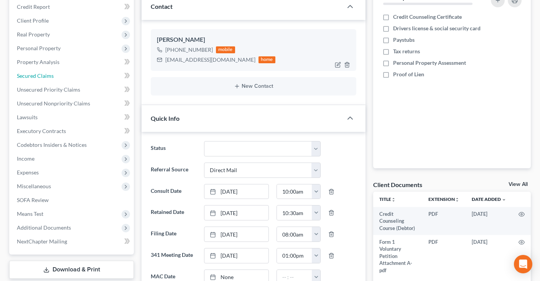
click at [62, 73] on link "Secured Claims" at bounding box center [72, 76] width 123 height 14
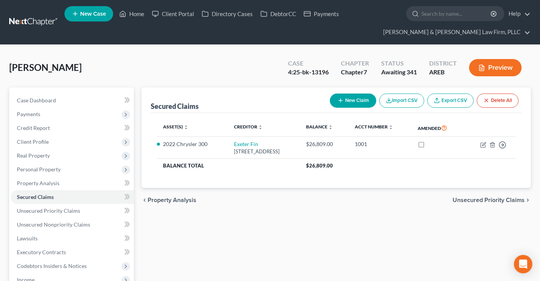
click at [319, 222] on div "Secured Claims New Claim Import CSV Export CSV Delete All Asset(s) expand_more …" at bounding box center [336, 254] width 397 height 333
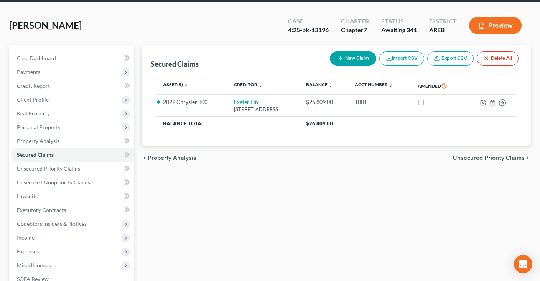
scroll to position [162, 0]
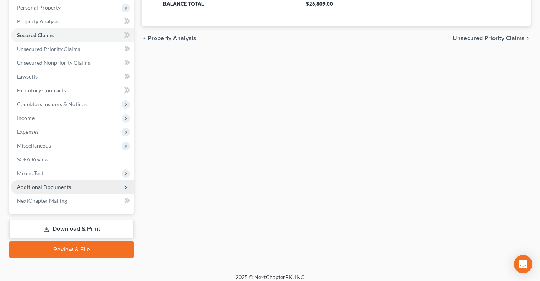
click at [74, 186] on span "Additional Documents" at bounding box center [72, 187] width 123 height 14
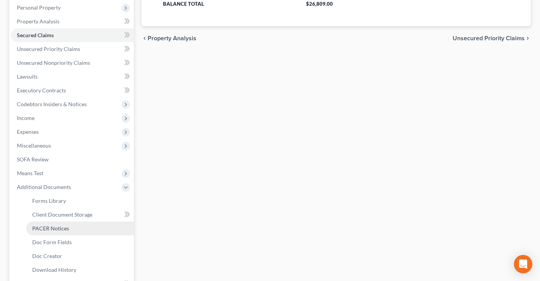
click at [70, 225] on link "PACER Notices" at bounding box center [80, 229] width 108 height 14
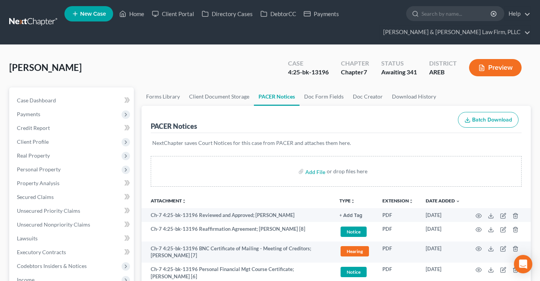
click at [266, 78] on div "[PERSON_NAME] Upgraded Case 4:25-bk-13196 Chapter Chapter 7 Status Awaiting 341…" at bounding box center [270, 70] width 522 height 33
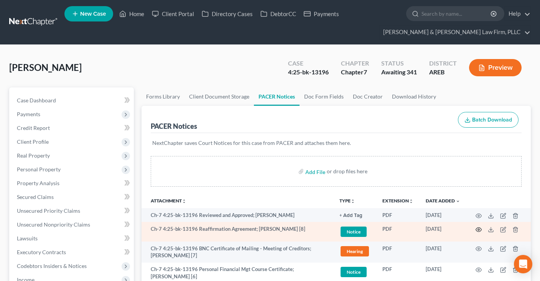
click at [481, 229] on icon "button" at bounding box center [479, 230] width 6 height 6
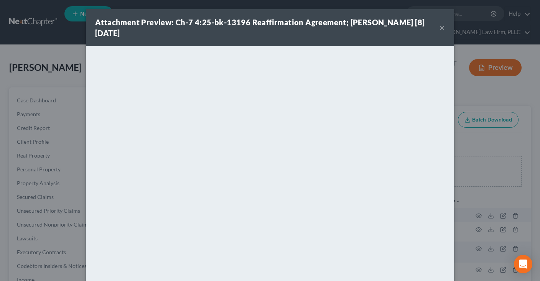
click at [444, 28] on button "×" at bounding box center [442, 27] width 5 height 9
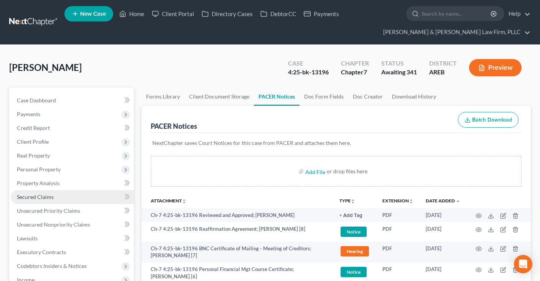
click at [59, 197] on link "Secured Claims" at bounding box center [72, 197] width 123 height 14
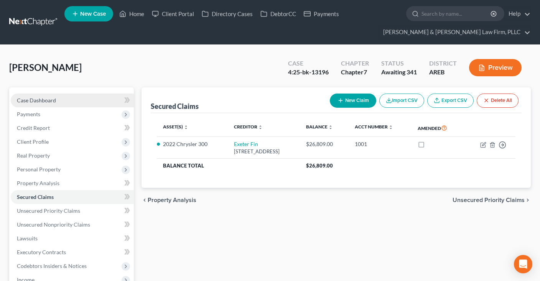
click at [66, 99] on link "Case Dashboard" at bounding box center [72, 101] width 123 height 14
select select "0"
select select "2"
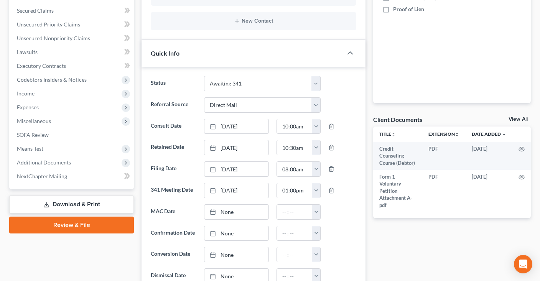
scroll to position [243, 0]
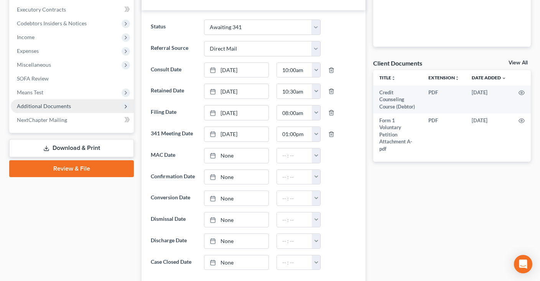
click at [94, 106] on span "Additional Documents" at bounding box center [72, 106] width 123 height 14
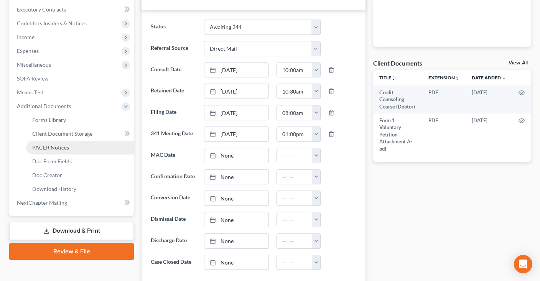
click at [86, 143] on link "PACER Notices" at bounding box center [80, 148] width 108 height 14
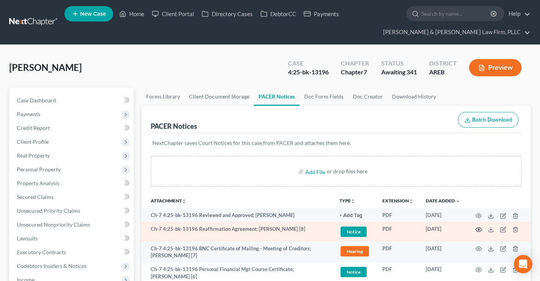
click at [481, 227] on icon "button" at bounding box center [479, 230] width 6 height 6
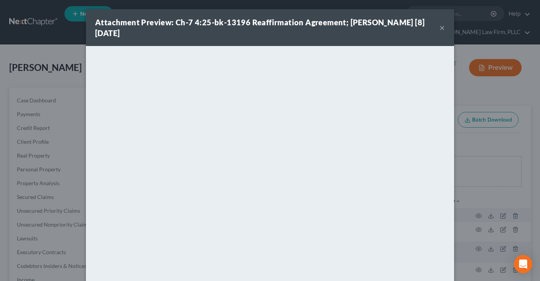
click at [444, 29] on button "×" at bounding box center [442, 27] width 5 height 9
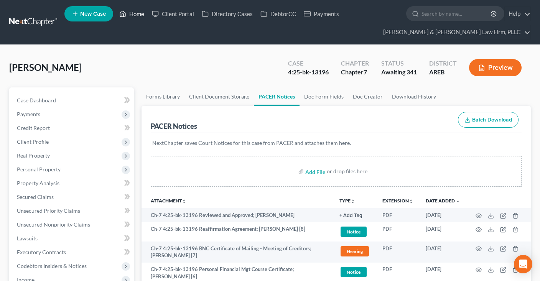
click at [139, 13] on link "Home" at bounding box center [132, 14] width 33 height 14
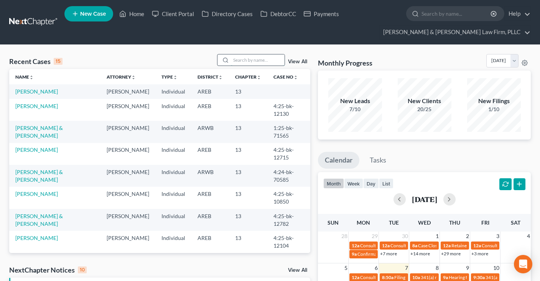
click at [259, 61] on input "search" at bounding box center [258, 59] width 54 height 11
type input "west"
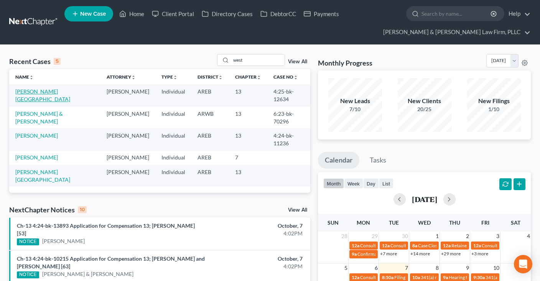
click at [38, 91] on link "[PERSON_NAME][GEOGRAPHIC_DATA]" at bounding box center [42, 95] width 55 height 14
select select "4"
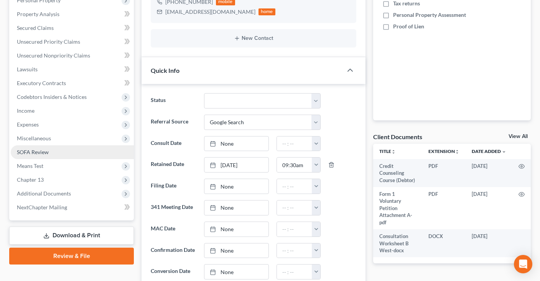
scroll to position [203, 0]
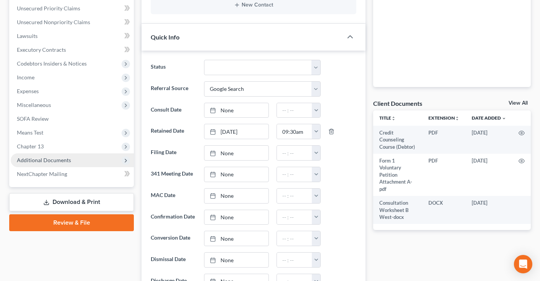
click at [78, 163] on span "Additional Documents" at bounding box center [72, 161] width 123 height 14
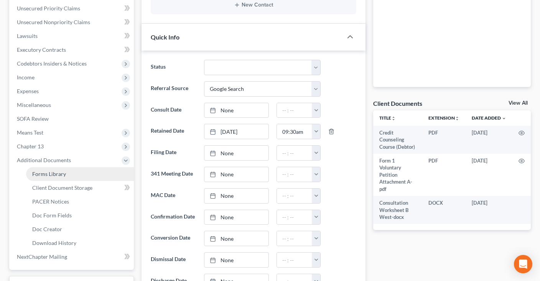
scroll to position [243, 0]
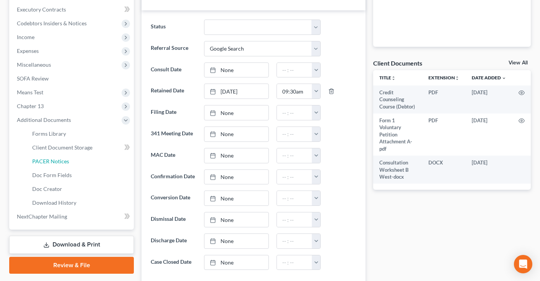
click at [82, 161] on link "PACER Notices" at bounding box center [80, 162] width 108 height 14
